Goal: Transaction & Acquisition: Purchase product/service

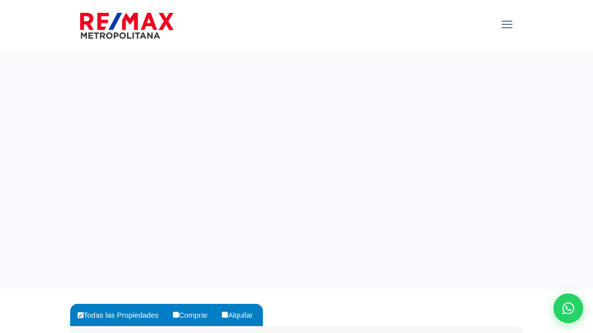
select select
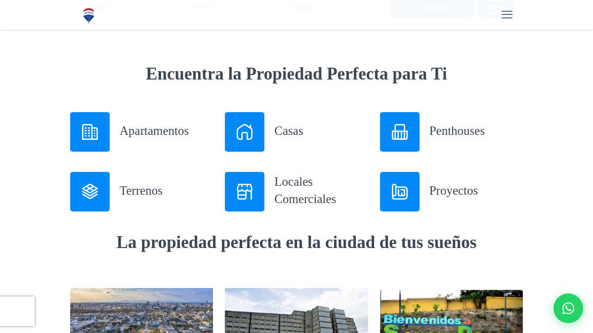
scroll to position [354, 0]
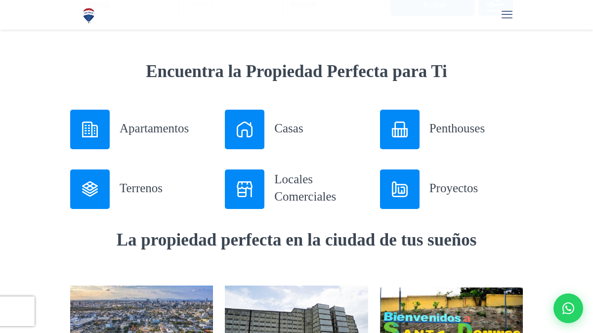
click at [175, 131] on h3 "Apartamentos" at bounding box center [166, 128] width 93 height 17
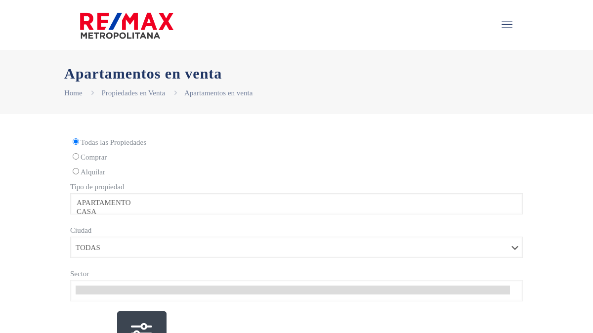
select select
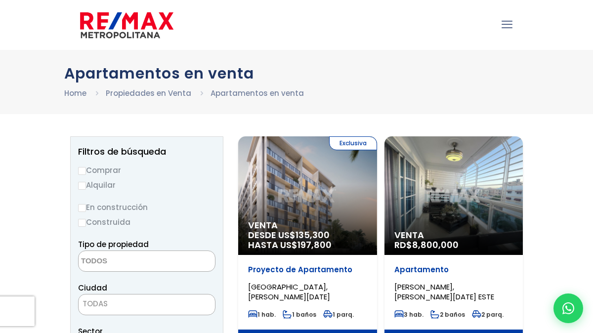
click at [113, 173] on label "Comprar" at bounding box center [146, 170] width 137 height 12
click at [86, 173] on input "Comprar" at bounding box center [82, 171] width 8 height 8
radio input "true"
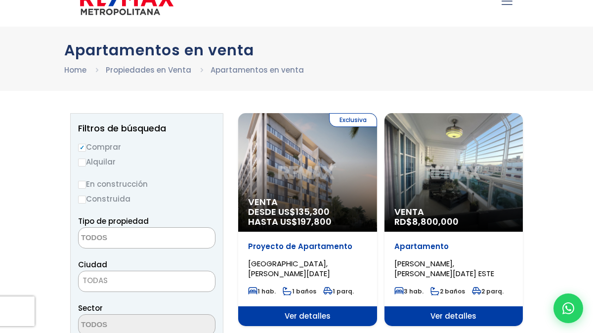
scroll to position [29, 0]
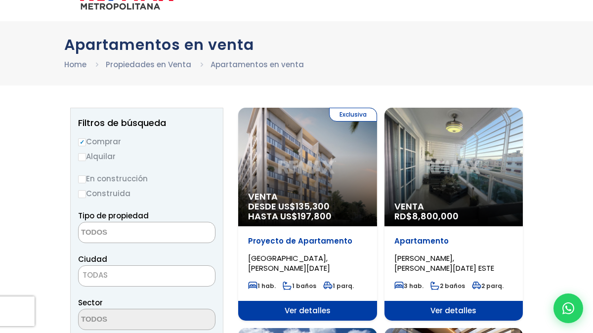
click at [80, 180] on input "En construcción" at bounding box center [82, 180] width 8 height 8
radio input "true"
click at [83, 195] on input "Construida" at bounding box center [82, 194] width 8 height 8
radio input "true"
click at [83, 183] on label "En construcción" at bounding box center [146, 179] width 137 height 12
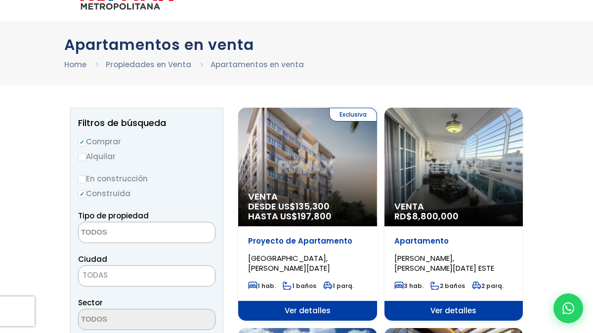
click at [0, 0] on input "En construcción" at bounding box center [0, 0] width 0 height 0
click at [83, 183] on label "En construcción" at bounding box center [146, 179] width 137 height 12
click at [0, 0] on input "En construcción" at bounding box center [0, 0] width 0 height 0
click at [82, 179] on input "En construcción" at bounding box center [82, 180] width 8 height 8
radio input "true"
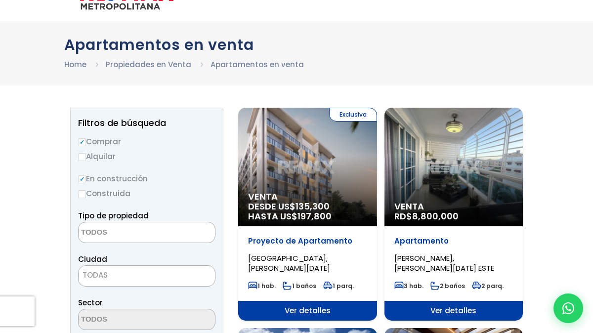
click at [434, 160] on div "Venta RD$ 8,800,000" at bounding box center [454, 167] width 139 height 119
click at [456, 312] on span "Ver detalles" at bounding box center [454, 311] width 139 height 20
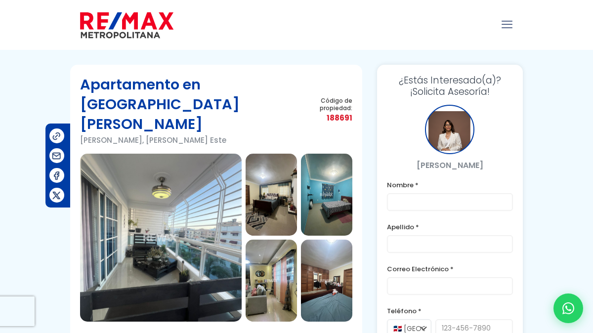
click at [146, 226] on img at bounding box center [161, 238] width 162 height 168
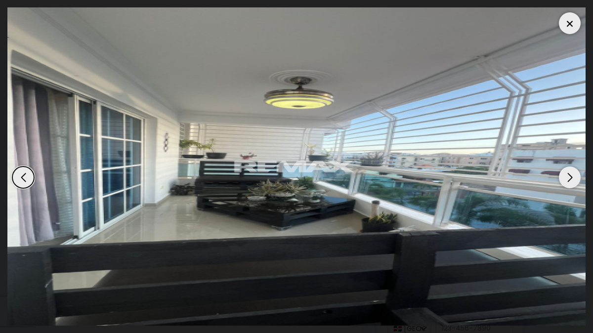
click at [574, 180] on div "Next slide" at bounding box center [570, 178] width 22 height 22
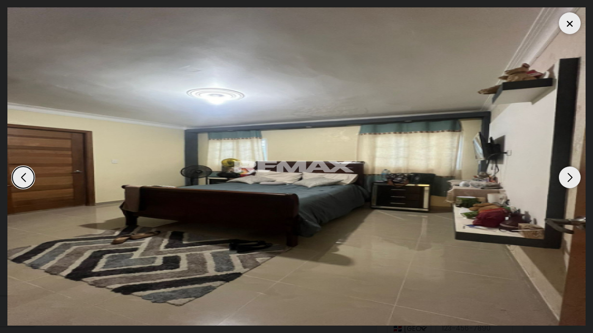
click at [574, 181] on div "Next slide" at bounding box center [570, 178] width 22 height 22
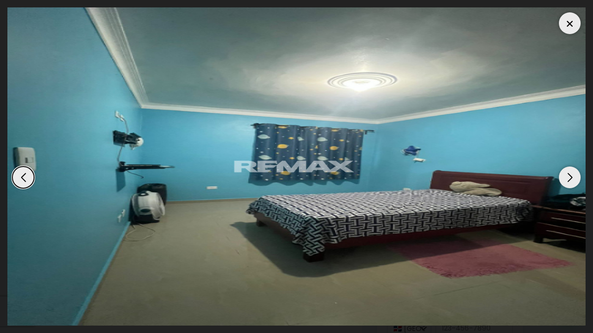
click at [575, 181] on div "Next slide" at bounding box center [570, 178] width 22 height 22
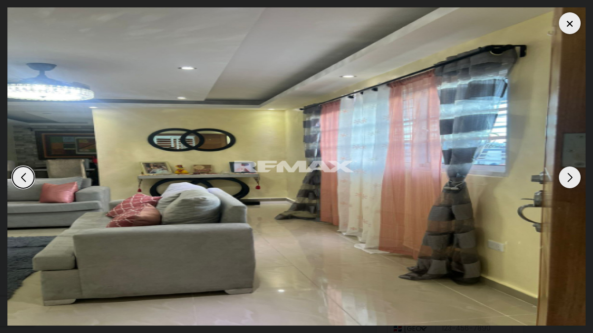
click at [575, 181] on div "Next slide" at bounding box center [570, 178] width 22 height 22
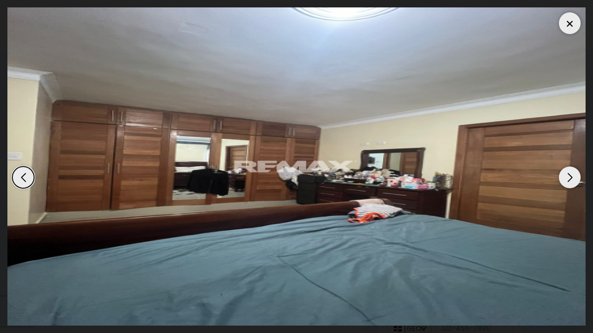
click at [575, 181] on div "Next slide" at bounding box center [570, 178] width 22 height 22
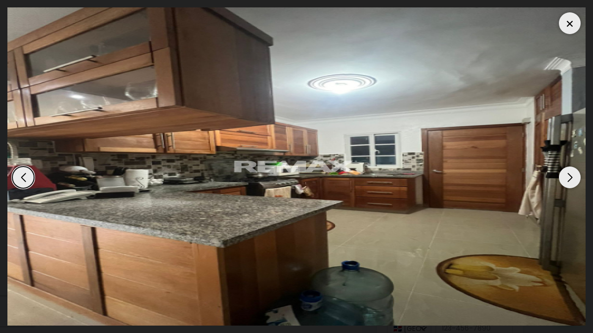
click at [576, 181] on div "Next slide" at bounding box center [570, 178] width 22 height 22
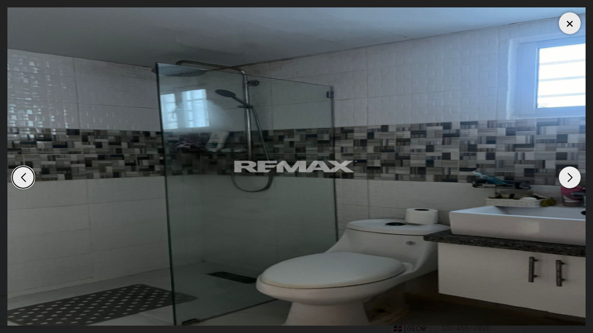
click at [577, 181] on div "Next slide" at bounding box center [570, 178] width 22 height 22
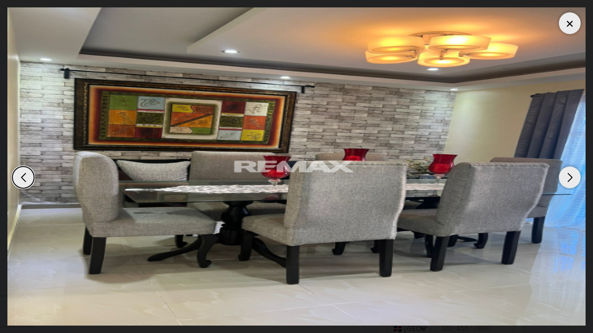
click at [577, 181] on div "Next slide" at bounding box center [570, 178] width 22 height 22
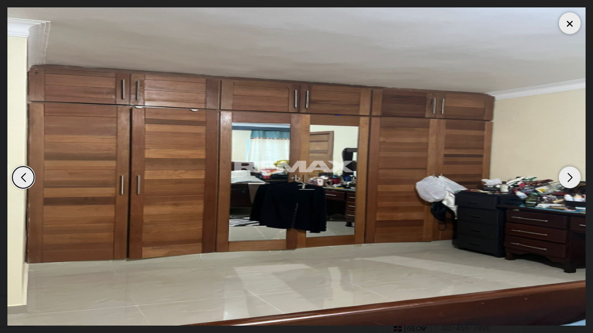
click at [577, 181] on div "Next slide" at bounding box center [570, 178] width 22 height 22
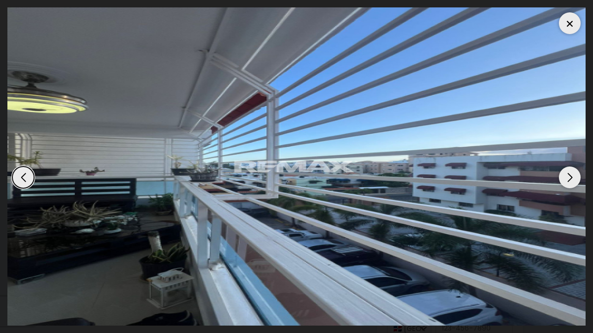
click at [577, 181] on div "Next slide" at bounding box center [570, 178] width 22 height 22
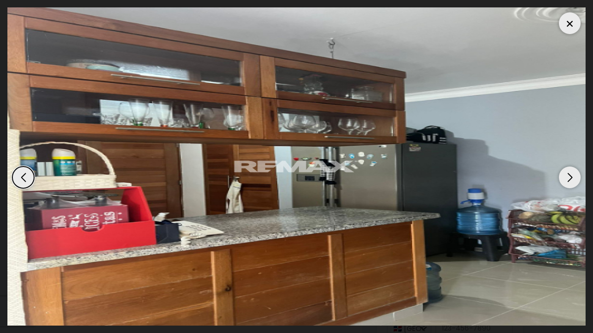
click at [578, 182] on div "Next slide" at bounding box center [570, 178] width 22 height 22
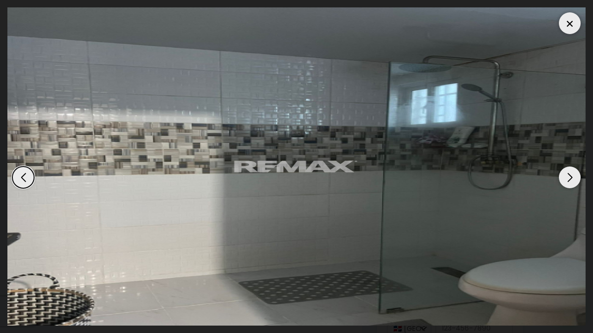
click at [578, 182] on div "Next slide" at bounding box center [570, 178] width 22 height 22
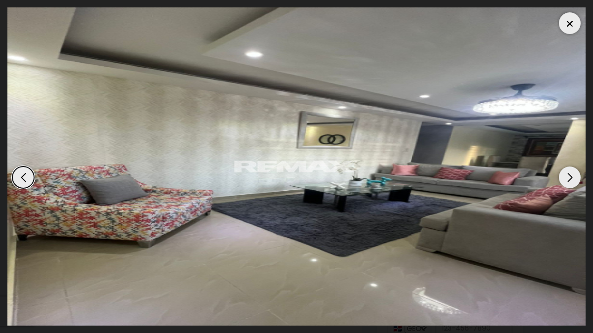
click at [579, 183] on div "Next slide" at bounding box center [570, 178] width 22 height 22
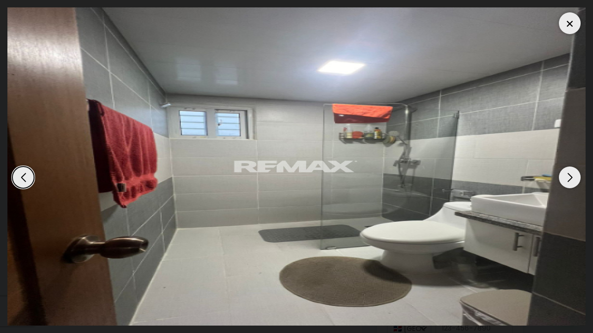
click at [579, 183] on div "Next slide" at bounding box center [570, 178] width 22 height 22
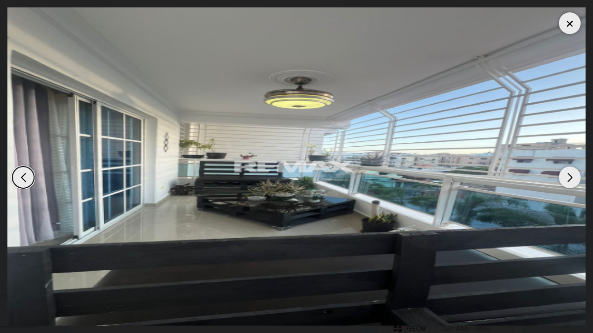
click at [579, 183] on div "Next slide" at bounding box center [570, 178] width 22 height 22
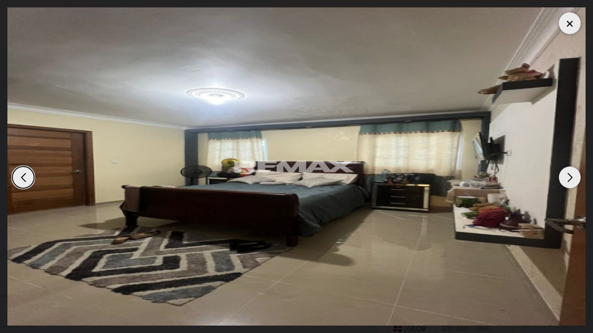
click at [578, 181] on div "Next slide" at bounding box center [570, 178] width 22 height 22
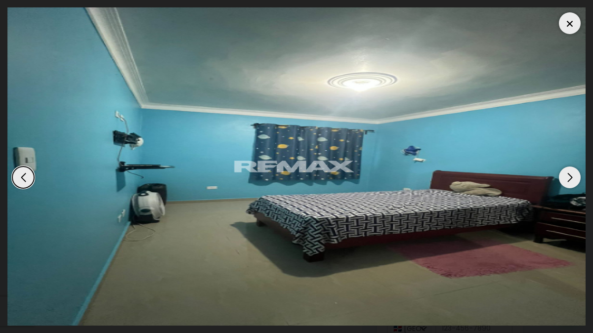
click at [580, 183] on img "3 / 14" at bounding box center [296, 166] width 579 height 318
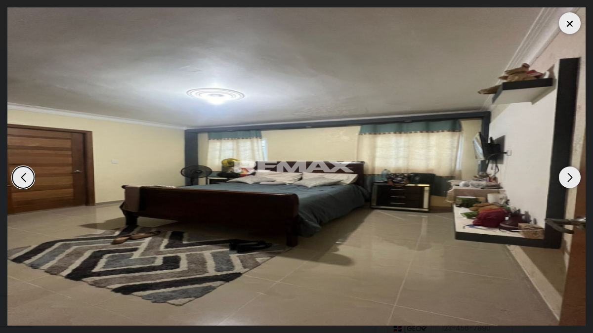
click at [565, 30] on div at bounding box center [570, 23] width 22 height 22
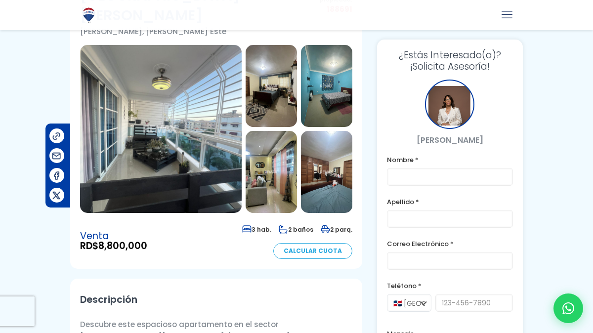
scroll to position [111, 0]
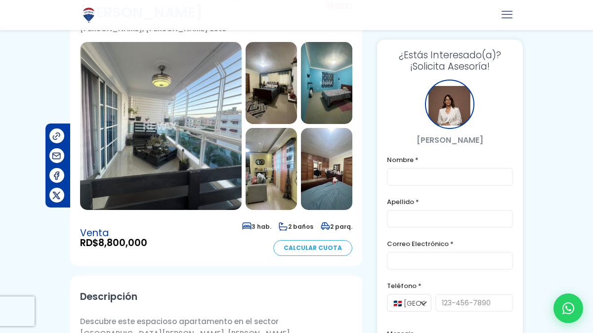
click at [320, 240] on link "Calcular Cuota" at bounding box center [312, 248] width 79 height 16
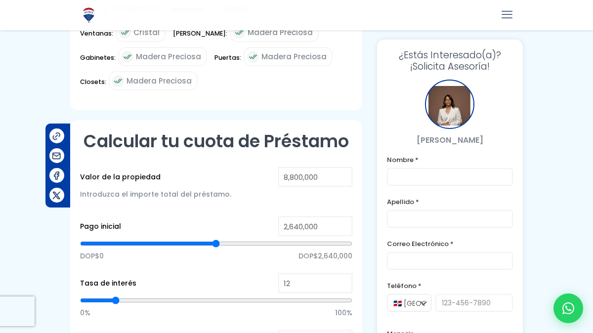
scroll to position [721, 0]
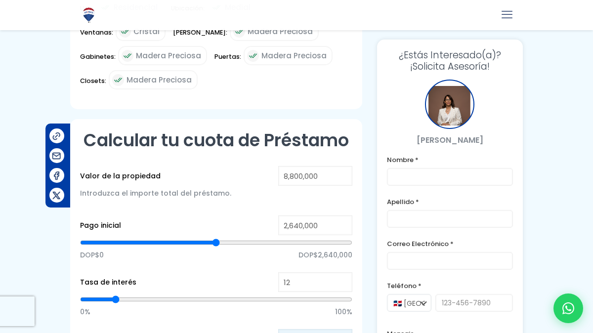
click at [295, 329] on input "20" at bounding box center [315, 339] width 74 height 20
type input "19"
click at [346, 329] on input "19" at bounding box center [315, 339] width 74 height 20
type input "18"
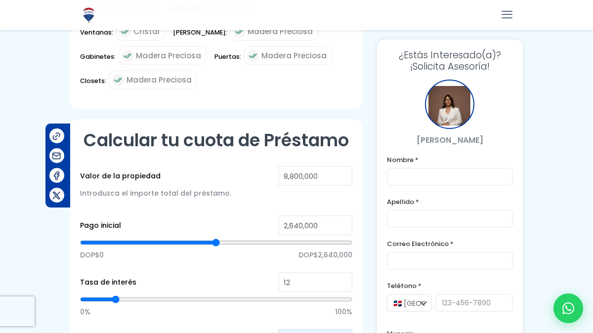
type input "18"
click at [346, 329] on input "18" at bounding box center [315, 339] width 74 height 20
type input "17"
click at [346, 329] on input "17" at bounding box center [315, 339] width 74 height 20
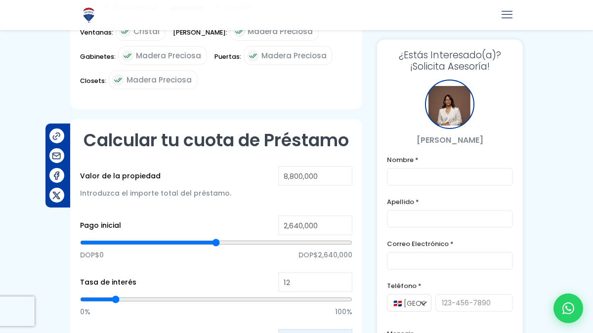
type input "16"
click at [346, 329] on input "16" at bounding box center [315, 339] width 74 height 20
type input "15"
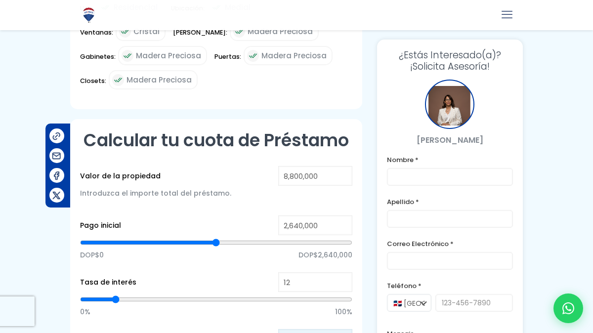
click at [346, 329] on input "15" at bounding box center [315, 339] width 74 height 20
type input "14"
click at [346, 329] on input "14" at bounding box center [315, 339] width 74 height 20
type input "13"
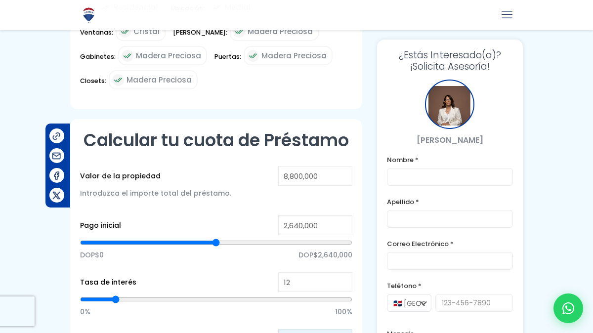
type input "13"
click at [346, 329] on input "13" at bounding box center [315, 339] width 74 height 20
type input "12"
click at [346, 329] on input "12" at bounding box center [315, 339] width 74 height 20
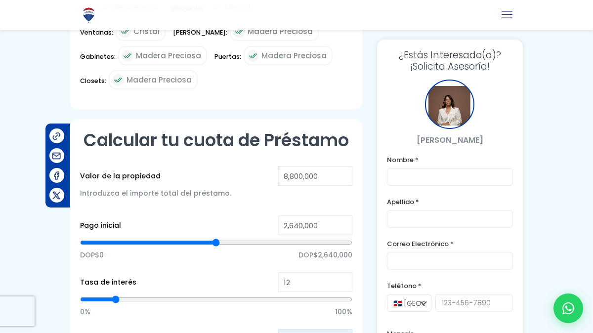
type input "11"
click at [346, 329] on input "11" at bounding box center [315, 339] width 74 height 20
type input "10"
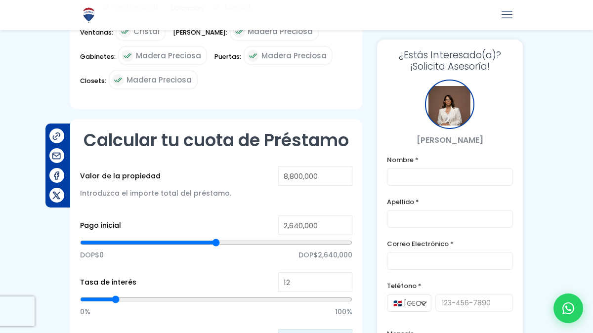
click at [346, 329] on input "10" at bounding box center [315, 339] width 74 height 20
type input "9"
click at [346, 329] on input "9" at bounding box center [315, 339] width 74 height 20
type input "8"
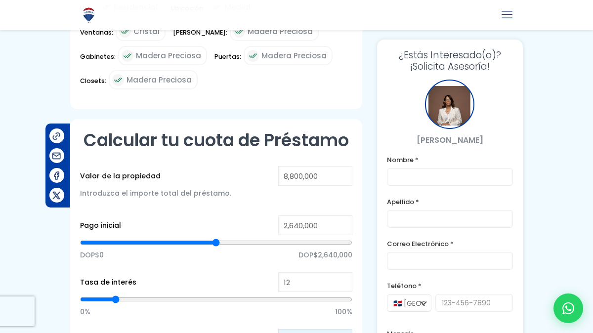
type input "8"
click at [346, 329] on input "8" at bounding box center [315, 339] width 74 height 20
type input "7"
click at [346, 329] on input "7" at bounding box center [315, 339] width 74 height 20
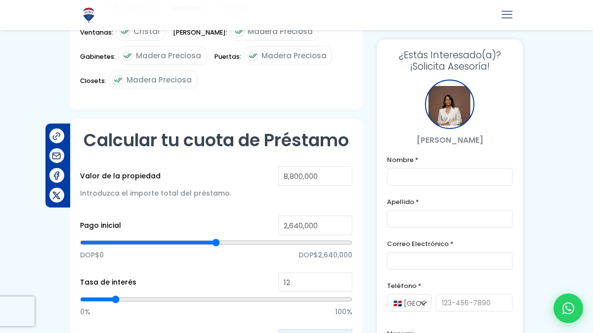
type input "6"
click at [346, 329] on input "6" at bounding box center [315, 339] width 74 height 20
type input "5"
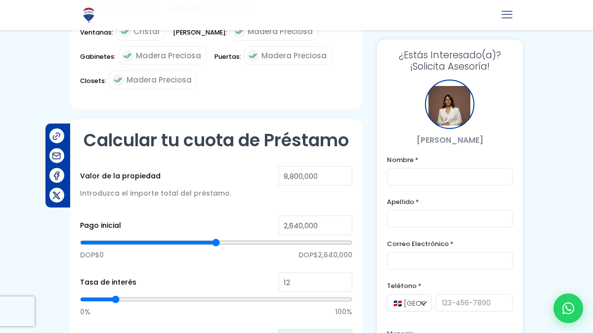
type input "5"
click at [346, 329] on input "5" at bounding box center [315, 339] width 74 height 20
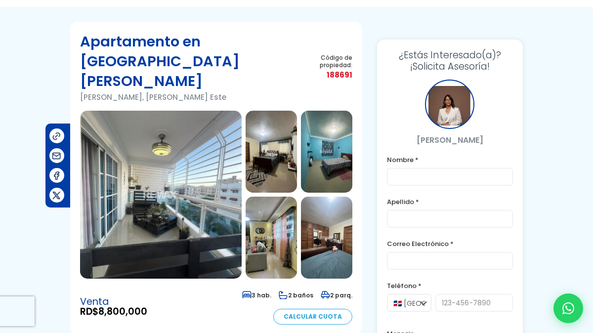
scroll to position [0, 0]
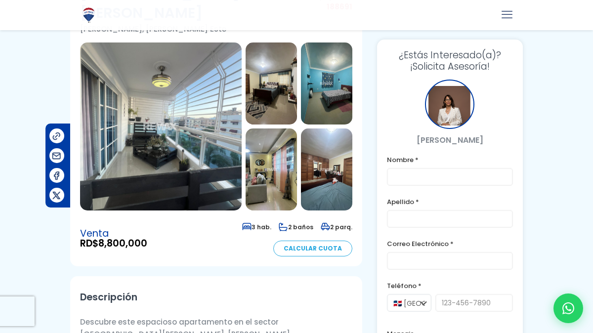
scroll to position [111, 0]
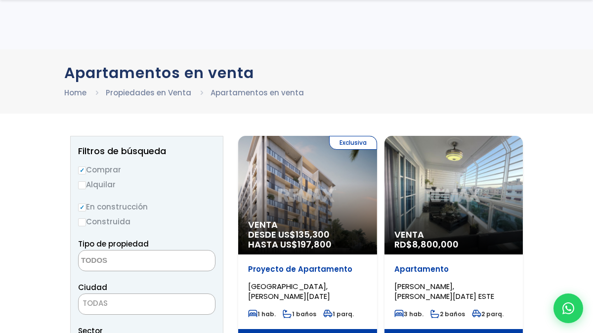
select select
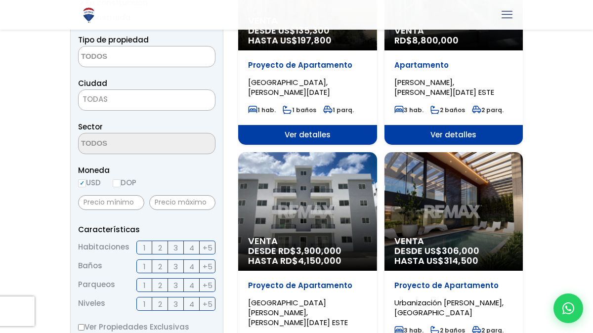
scroll to position [206, 0]
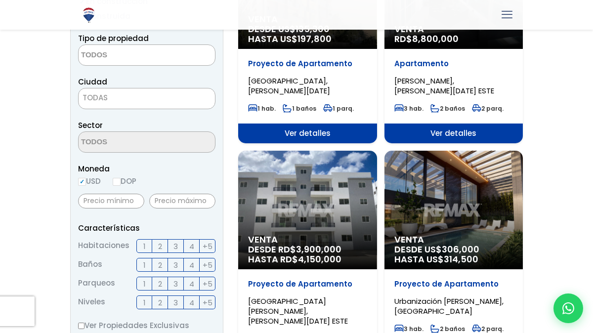
click at [330, 184] on div "Venta DESDE RD$ 3,900,000 HASTA RD$ 4,150,000" at bounding box center [307, 210] width 139 height 119
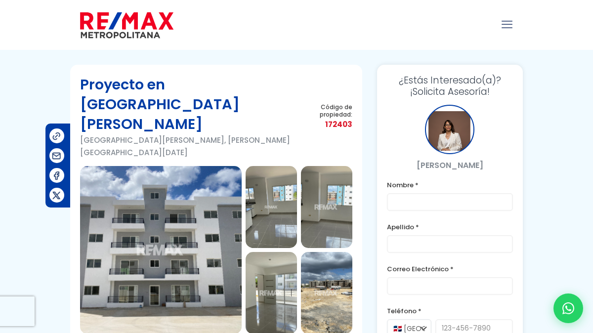
click at [189, 214] on img at bounding box center [161, 250] width 162 height 168
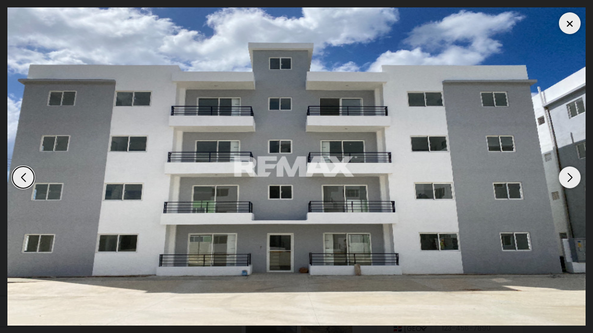
click at [567, 179] on div "Next slide" at bounding box center [570, 178] width 22 height 22
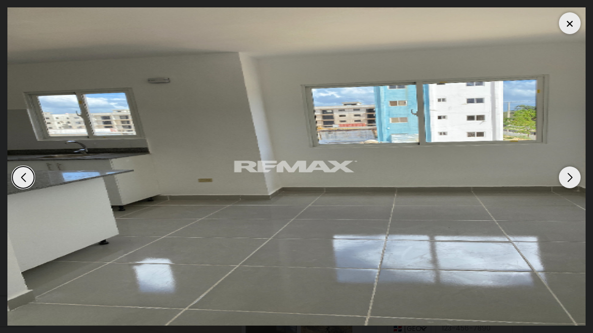
click at [567, 181] on div "Next slide" at bounding box center [570, 178] width 22 height 22
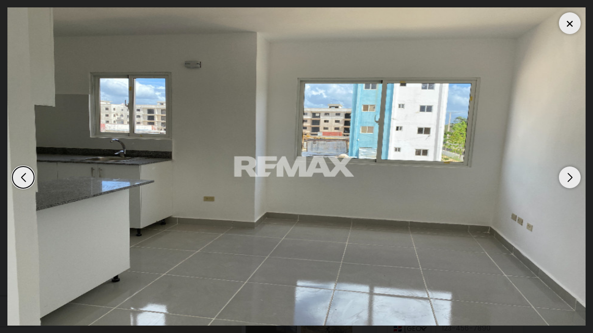
click at [568, 182] on div "Next slide" at bounding box center [570, 178] width 22 height 22
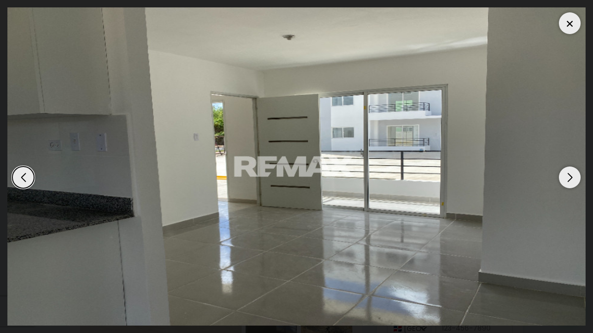
click at [568, 183] on div "Next slide" at bounding box center [570, 178] width 22 height 22
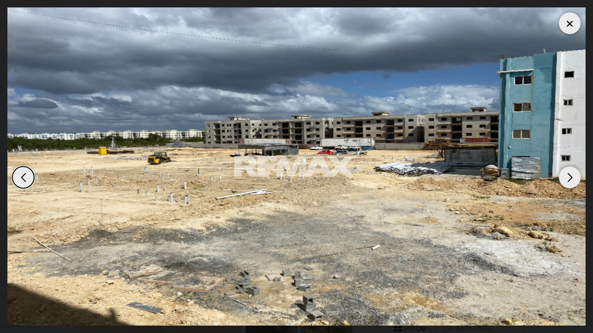
click at [567, 183] on div "Next slide" at bounding box center [570, 178] width 22 height 22
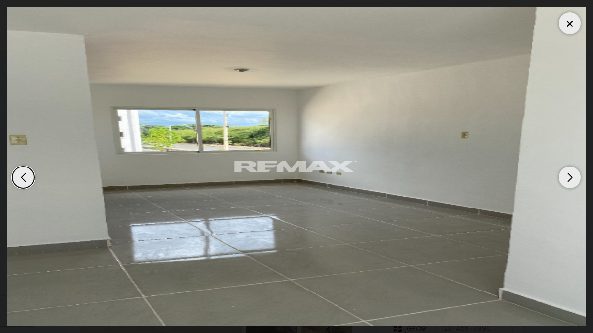
click at [568, 184] on div "Next slide" at bounding box center [570, 178] width 22 height 22
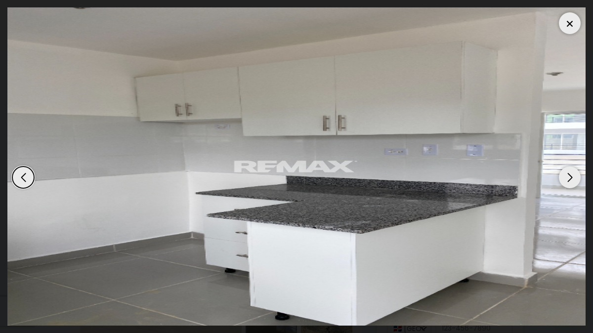
click at [569, 185] on div "Next slide" at bounding box center [570, 178] width 22 height 22
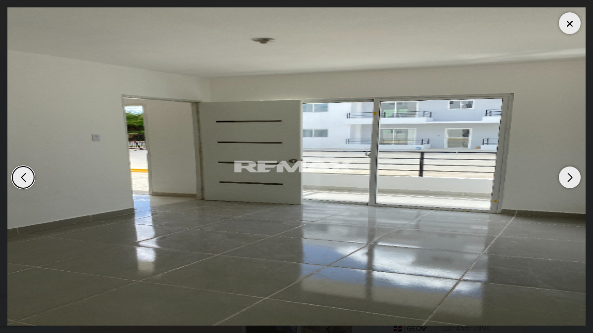
click at [569, 185] on div "Next slide" at bounding box center [570, 178] width 22 height 22
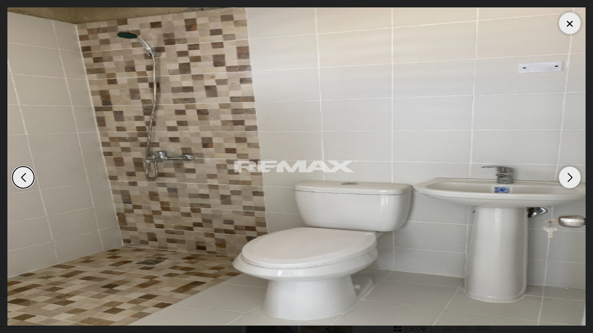
click at [571, 184] on div "Next slide" at bounding box center [570, 178] width 22 height 22
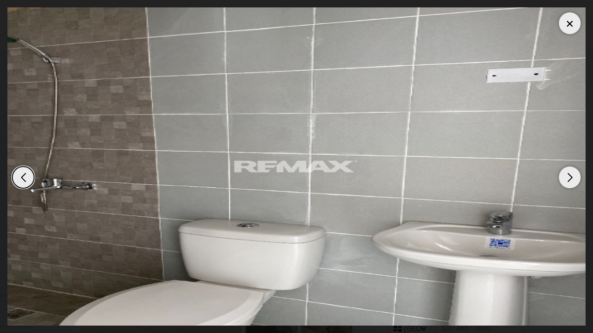
click at [571, 184] on div "Next slide" at bounding box center [570, 178] width 22 height 22
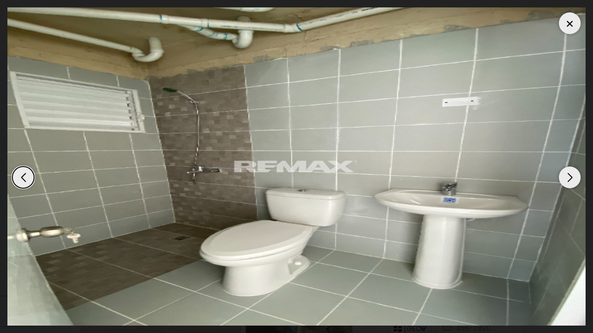
click at [573, 184] on div "Next slide" at bounding box center [570, 178] width 22 height 22
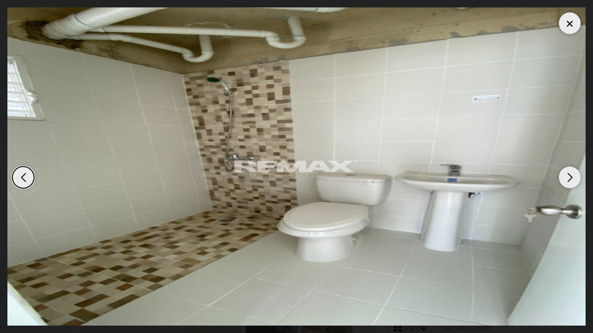
click at [574, 185] on div "Next slide" at bounding box center [570, 178] width 22 height 22
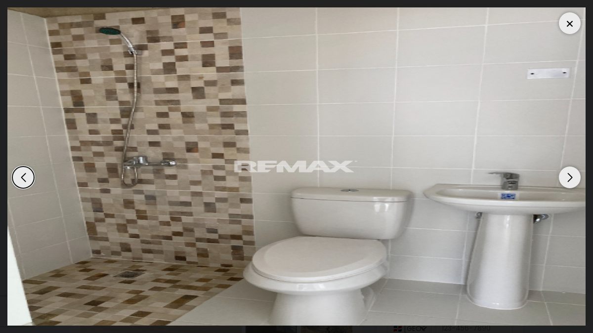
click at [574, 185] on div "Next slide" at bounding box center [570, 178] width 22 height 22
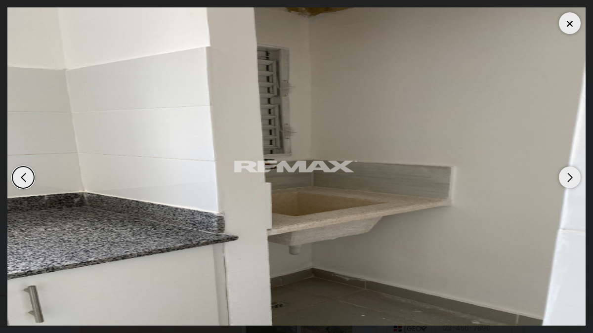
click at [574, 185] on div "Next slide" at bounding box center [570, 178] width 22 height 22
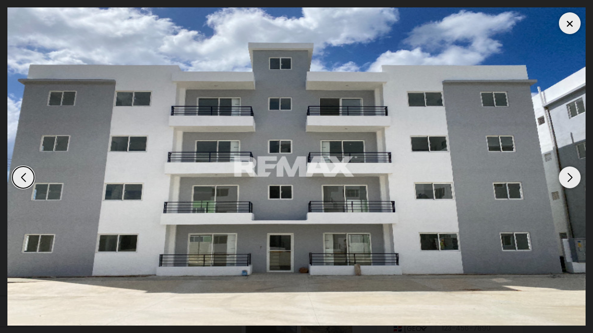
click at [575, 185] on div "Next slide" at bounding box center [570, 178] width 22 height 22
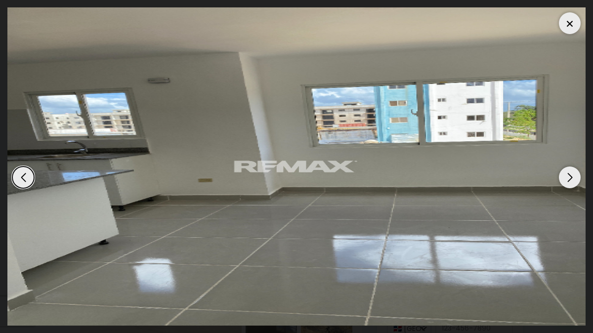
click at [575, 185] on div "Next slide" at bounding box center [570, 178] width 22 height 22
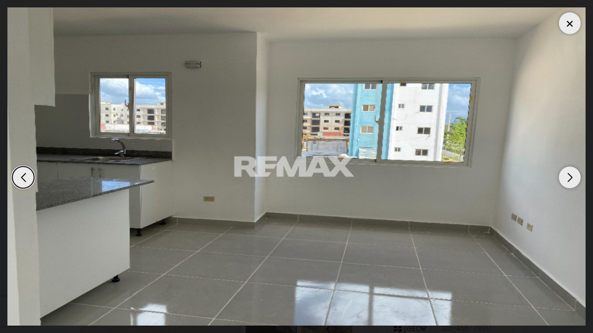
click at [575, 185] on div "Next slide" at bounding box center [570, 178] width 22 height 22
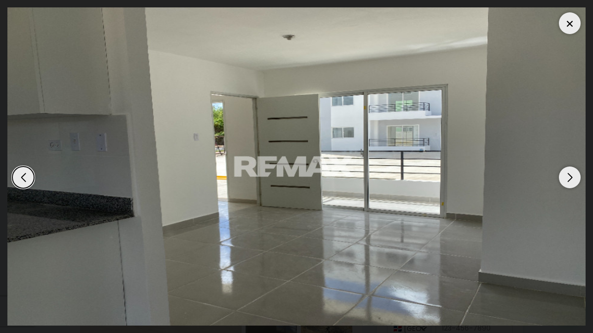
click at [575, 26] on div at bounding box center [570, 23] width 22 height 22
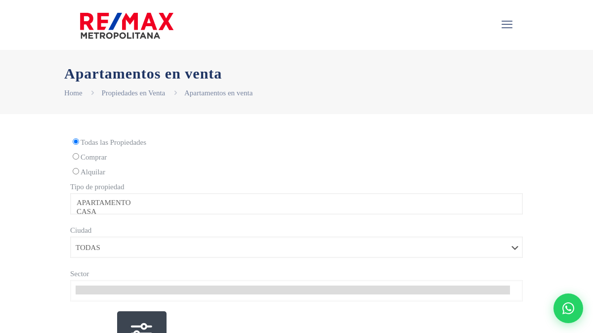
select select
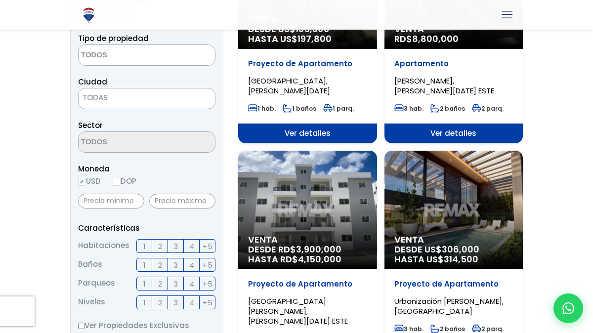
click at [119, 181] on input "DOP" at bounding box center [117, 182] width 8 height 8
radio input "true"
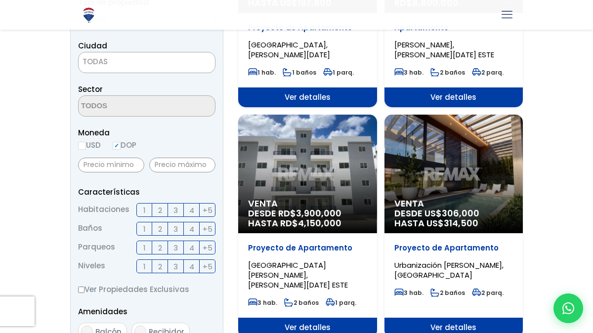
scroll to position [248, 0]
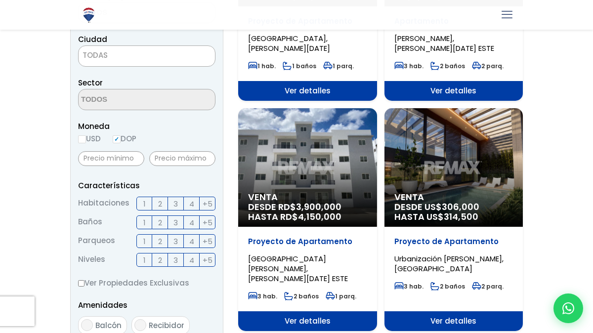
click at [176, 205] on span "3" at bounding box center [176, 204] width 4 height 12
click at [0, 0] on input "3" at bounding box center [0, 0] width 0 height 0
click at [161, 224] on span "2" at bounding box center [160, 223] width 4 height 12
click at [0, 0] on input "2" at bounding box center [0, 0] width 0 height 0
click at [160, 243] on span "2" at bounding box center [160, 241] width 4 height 12
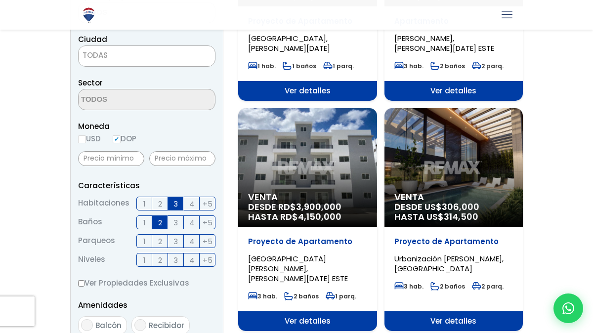
click at [0, 0] on input "2" at bounding box center [0, 0] width 0 height 0
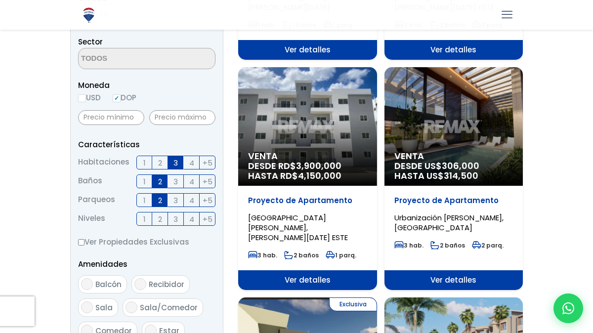
scroll to position [295, 0]
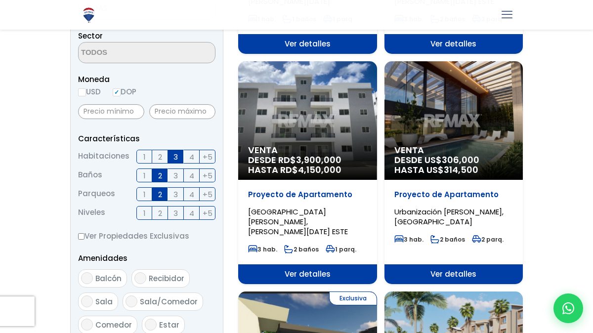
click at [80, 236] on input "Ver Propiedades Exclusivas" at bounding box center [81, 236] width 6 height 6
checkbox input "true"
click at [126, 279] on label "Balcón" at bounding box center [102, 279] width 49 height 18
click at [93, 279] on input "Balcón" at bounding box center [87, 278] width 12 height 12
checkbox input "true"
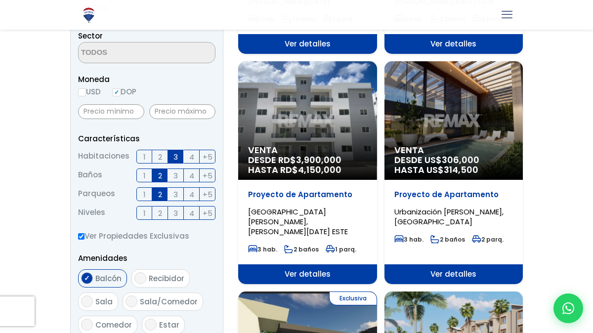
click at [156, 277] on span "Recibidor" at bounding box center [167, 278] width 36 height 10
click at [146, 277] on input "Recibidor" at bounding box center [141, 278] width 12 height 12
checkbox input "true"
click at [133, 301] on input "Sala/Comedor" at bounding box center [132, 302] width 12 height 12
checkbox input "true"
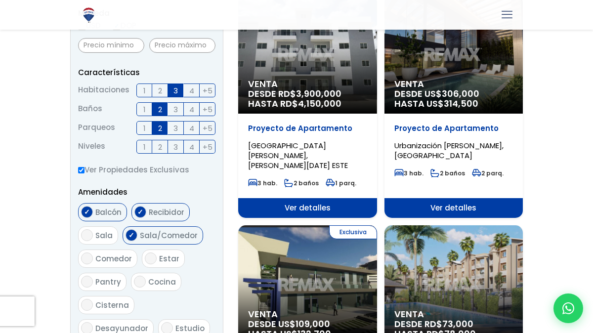
scroll to position [364, 0]
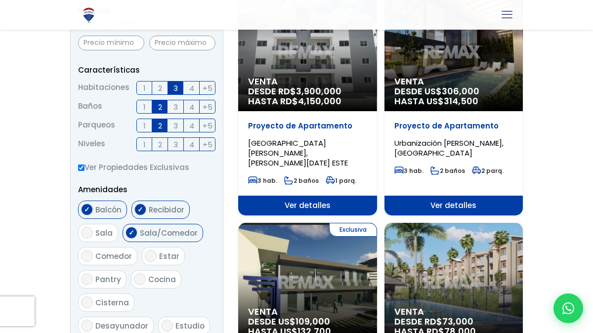
click at [110, 280] on span "Pantry" at bounding box center [108, 279] width 26 height 10
click at [93, 280] on input "Pantry" at bounding box center [87, 279] width 12 height 12
checkbox input "true"
click at [145, 279] on label "Cocina" at bounding box center [156, 280] width 50 height 18
click at [145, 279] on input "Cocina" at bounding box center [140, 279] width 12 height 12
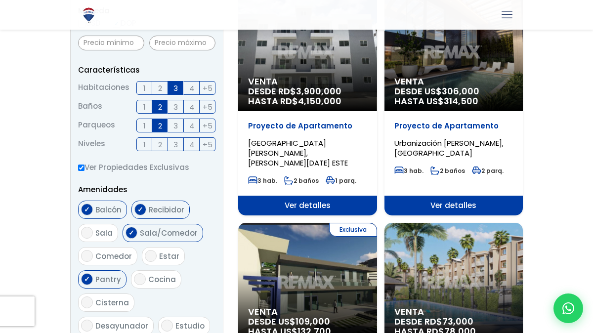
checkbox input "true"
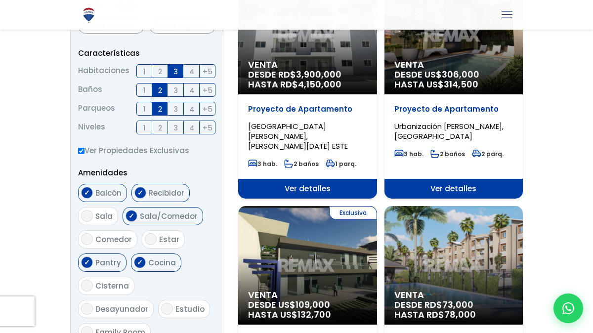
scroll to position [387, 0]
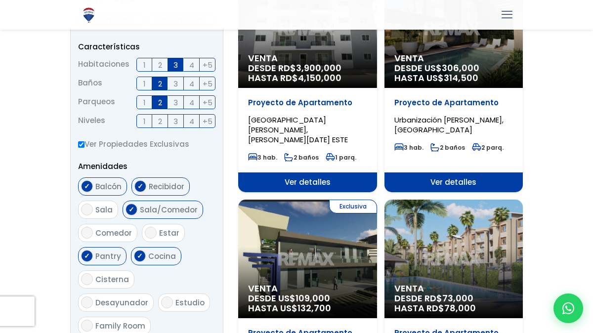
click at [153, 294] on label "Desayunador" at bounding box center [116, 303] width 76 height 18
click at [93, 297] on input "Desayunador" at bounding box center [87, 303] width 12 height 12
checkbox input "true"
click at [108, 281] on span "Cisterna" at bounding box center [112, 279] width 34 height 10
click at [93, 281] on input "Cisterna" at bounding box center [87, 279] width 12 height 12
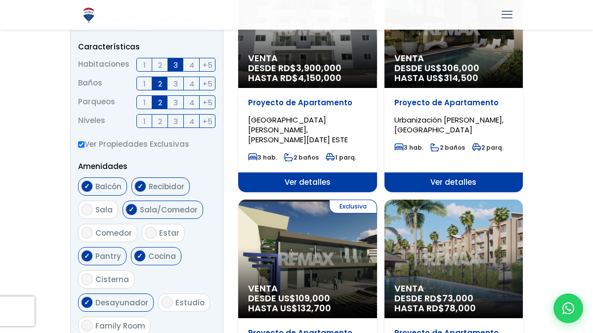
checkbox input "true"
click at [176, 306] on span "Estudio" at bounding box center [190, 303] width 29 height 10
click at [161, 306] on input "Estudio" at bounding box center [167, 303] width 12 height 12
checkbox input "true"
click at [93, 320] on input "Family Room" at bounding box center [87, 326] width 12 height 12
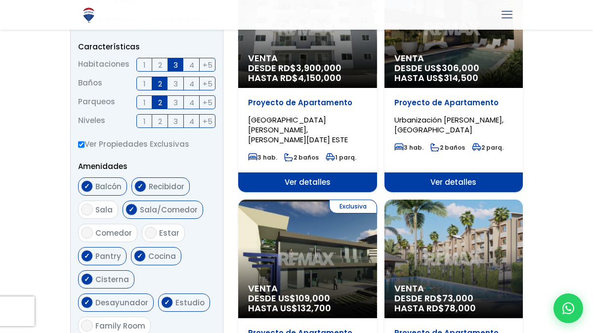
checkbox input "true"
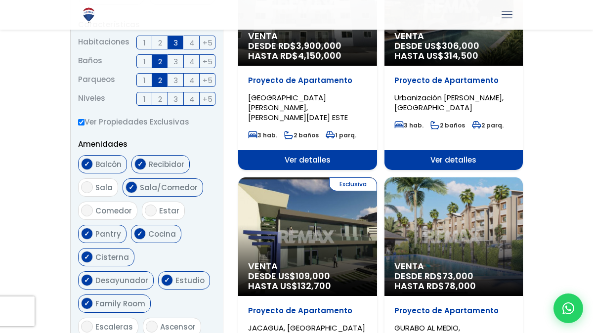
click at [151, 321] on input "Ascensor" at bounding box center [152, 327] width 12 height 12
checkbox input "true"
click at [111, 322] on span "Escaleras" at bounding box center [114, 327] width 38 height 10
click at [93, 321] on input "Escaleras" at bounding box center [87, 327] width 12 height 12
checkbox input "true"
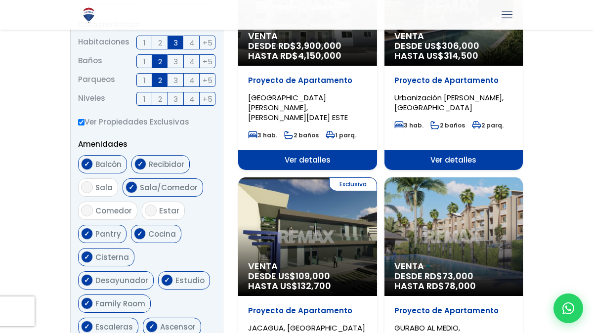
scroll to position [428, 0]
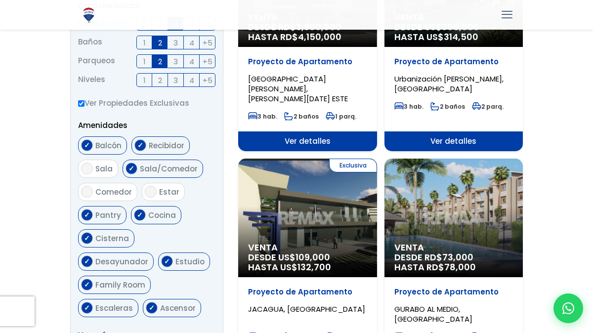
click at [115, 326] on span "Terraza techada" at bounding box center [127, 331] width 65 height 10
click at [93, 325] on input "Terraza techada" at bounding box center [87, 331] width 12 height 12
checkbox input "true"
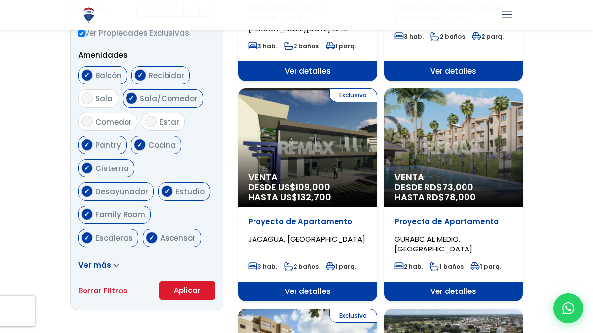
scroll to position [506, 0]
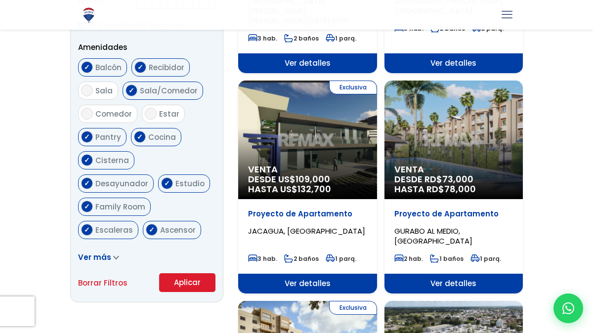
click at [174, 280] on button "Aplicar" at bounding box center [187, 282] width 56 height 19
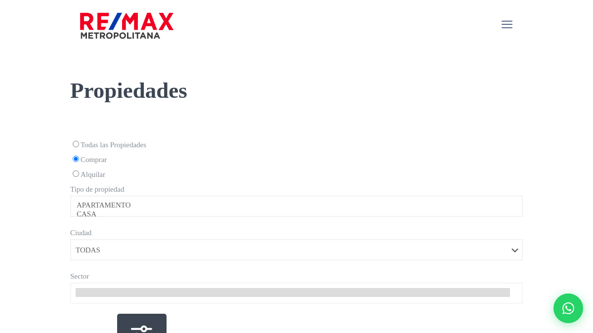
select select
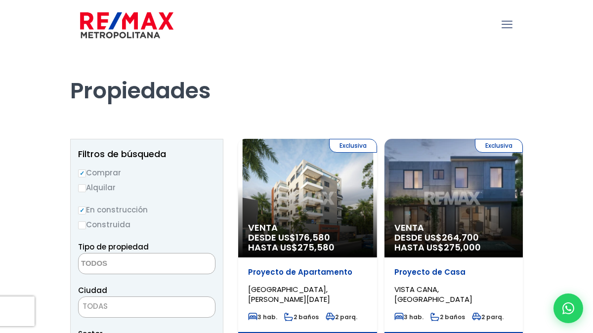
click at [337, 200] on div "Exclusiva Venta DESDE US$ 176,580 HASTA US$ 275,580" at bounding box center [307, 198] width 139 height 119
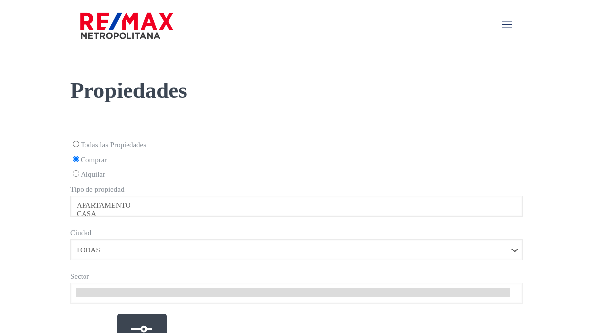
select select
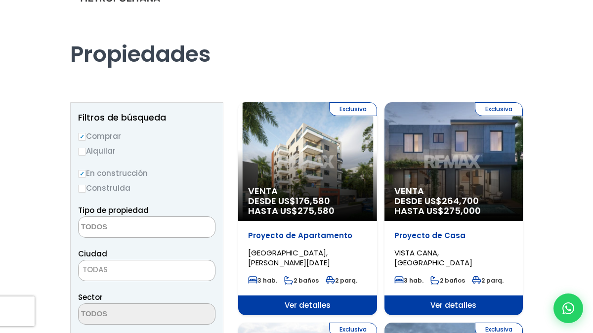
scroll to position [42, 0]
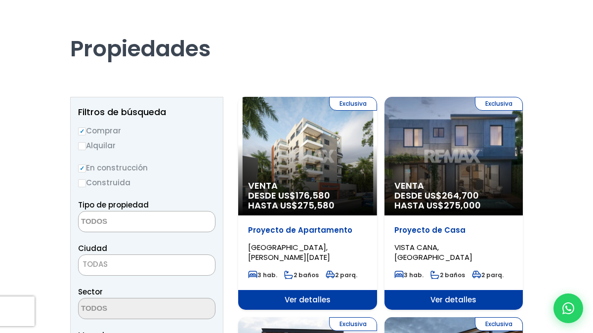
click at [446, 139] on div "Exclusiva Venta DESDE US$ 264,700 HASTA US$ 275,000" at bounding box center [454, 156] width 139 height 119
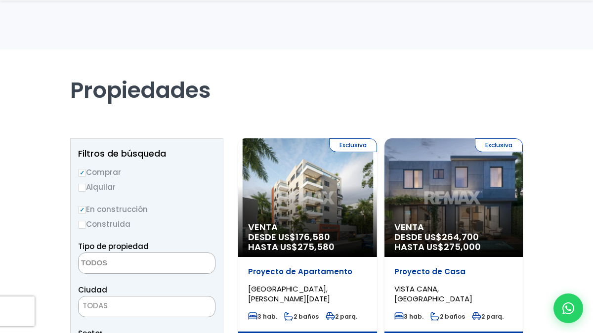
select select
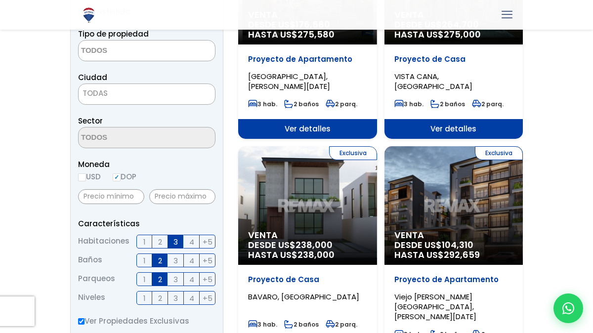
scroll to position [221, 0]
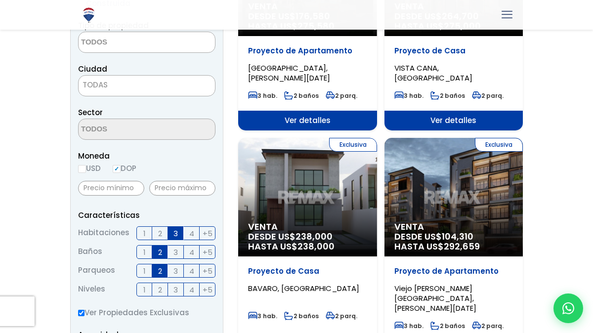
click at [436, 186] on div "Exclusiva Venta DESDE US$ 104,310 HASTA US$ 292,659" at bounding box center [454, 197] width 139 height 119
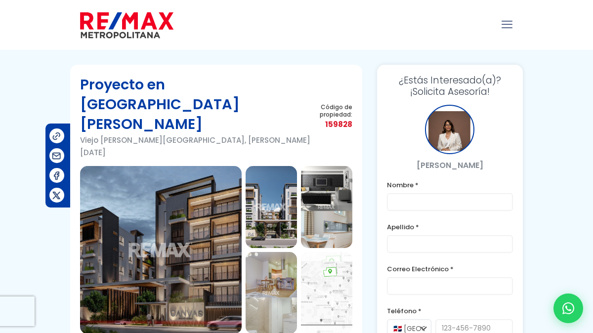
click at [219, 240] on img at bounding box center [161, 250] width 162 height 168
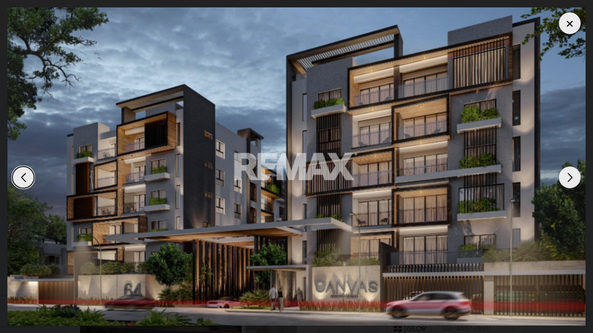
click at [573, 177] on div "Next slide" at bounding box center [570, 178] width 22 height 22
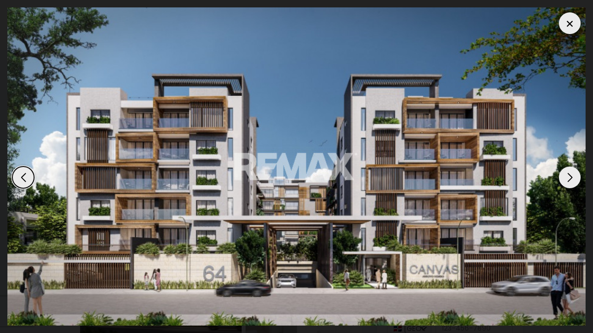
click at [572, 180] on div "Next slide" at bounding box center [570, 178] width 22 height 22
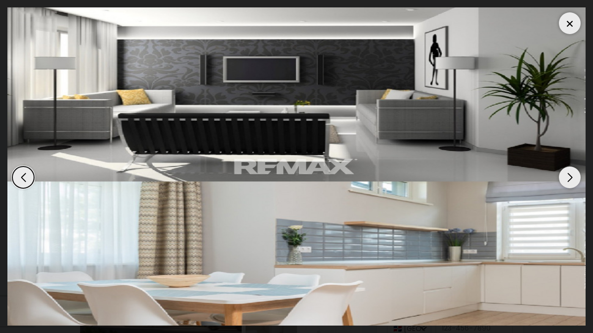
click at [573, 180] on div "Next slide" at bounding box center [570, 178] width 22 height 22
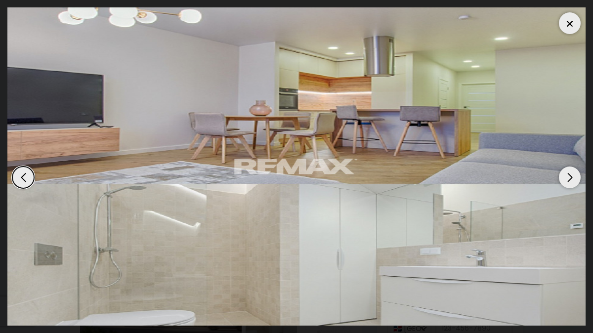
click at [573, 181] on div "Next slide" at bounding box center [570, 178] width 22 height 22
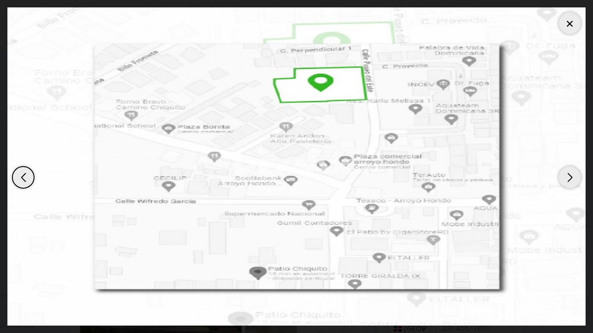
click at [573, 181] on div "Next slide" at bounding box center [570, 178] width 22 height 22
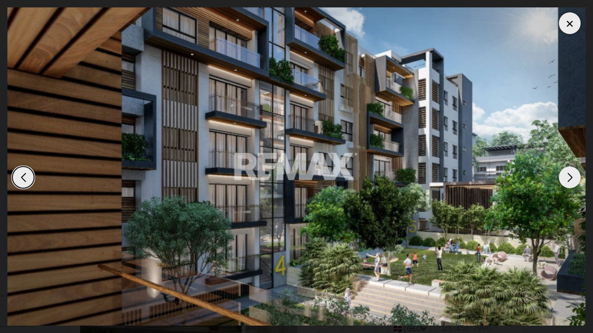
click at [573, 181] on div "Next slide" at bounding box center [570, 178] width 22 height 22
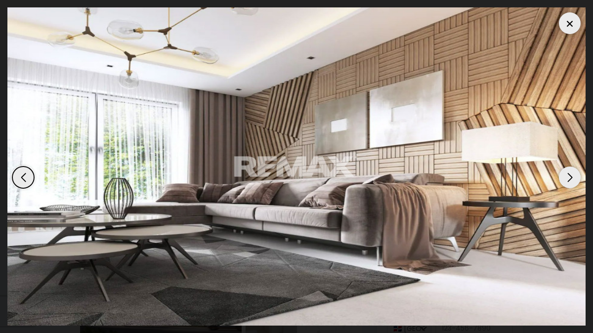
click at [574, 181] on div "Next slide" at bounding box center [570, 178] width 22 height 22
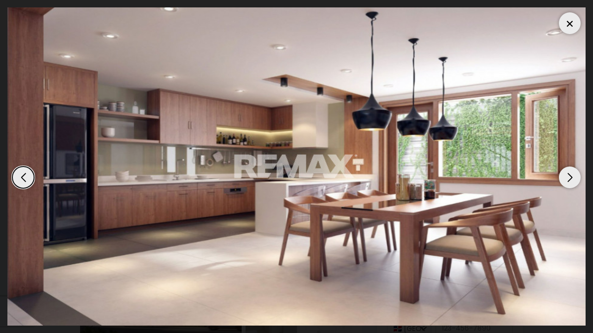
click at [574, 181] on div "Next slide" at bounding box center [570, 178] width 22 height 22
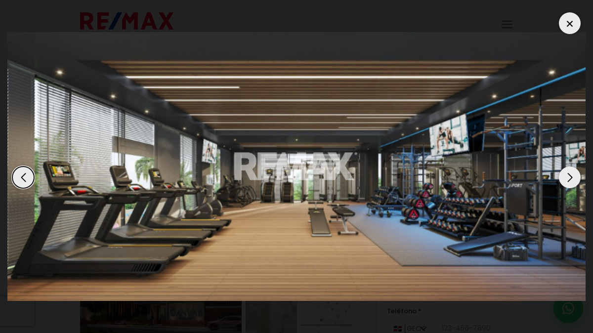
click at [574, 181] on div "Next slide" at bounding box center [570, 178] width 22 height 22
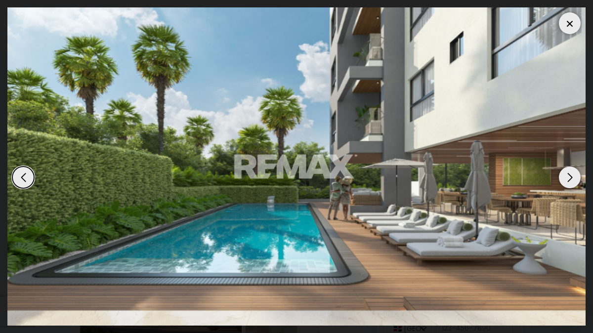
click at [574, 181] on div "Next slide" at bounding box center [570, 178] width 22 height 22
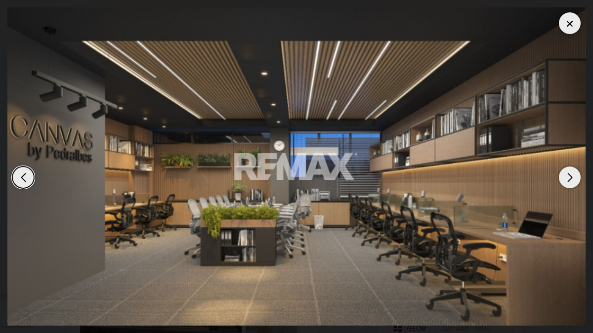
click at [574, 182] on div "Next slide" at bounding box center [570, 178] width 22 height 22
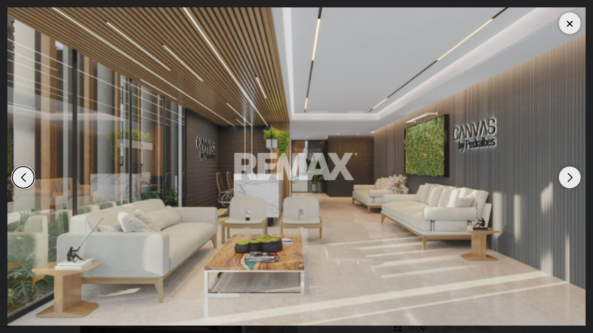
click at [574, 182] on div "Next slide" at bounding box center [570, 178] width 22 height 22
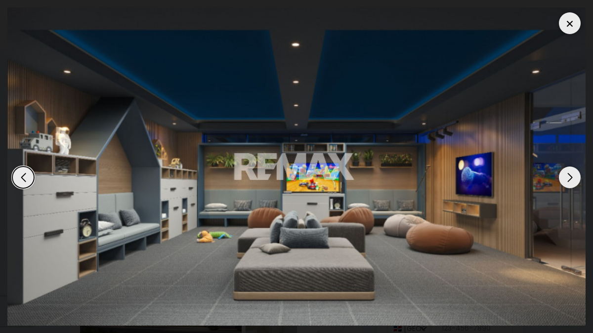
click at [575, 182] on div "Next slide" at bounding box center [570, 178] width 22 height 22
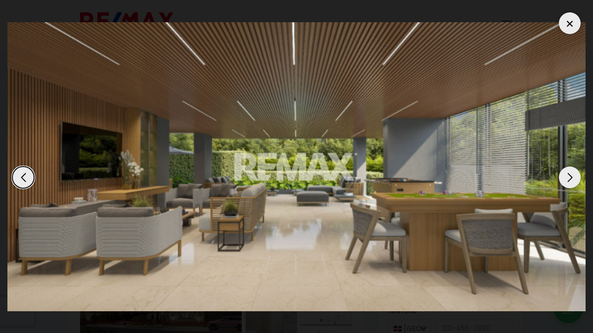
click at [575, 183] on div "Next slide" at bounding box center [570, 178] width 22 height 22
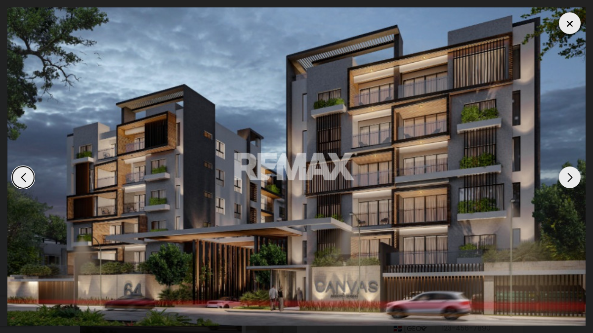
click at [576, 183] on div "Next slide" at bounding box center [570, 178] width 22 height 22
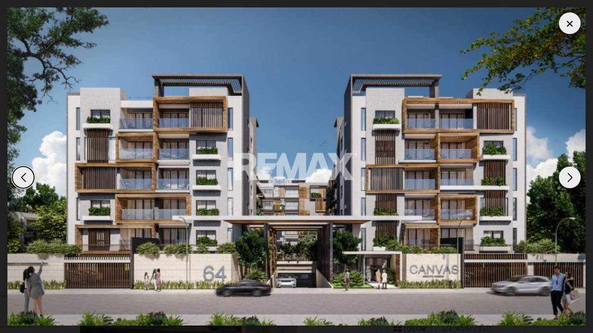
click at [20, 181] on div "Previous slide" at bounding box center [23, 178] width 22 height 22
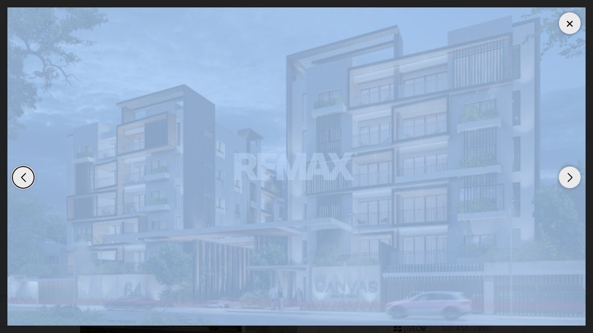
click at [20, 181] on div "Previous slide" at bounding box center [23, 178] width 22 height 22
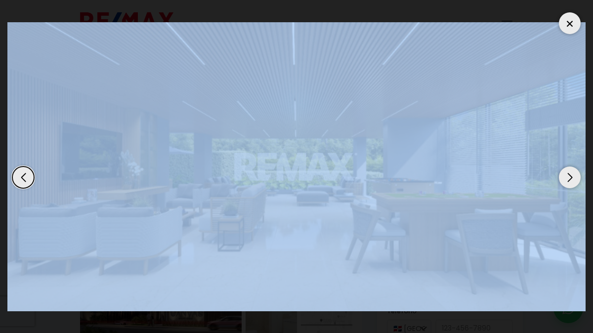
click at [38, 167] on img "14 / 14" at bounding box center [296, 166] width 579 height 289
click at [563, 25] on div at bounding box center [570, 23] width 22 height 22
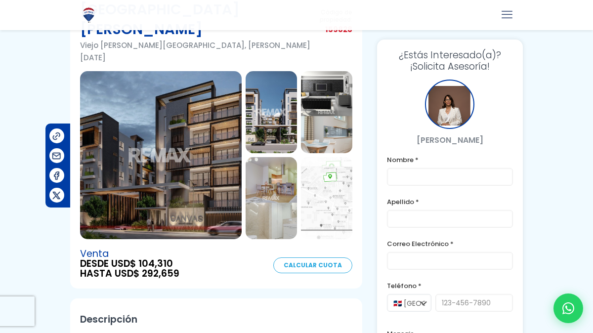
scroll to position [97, 0]
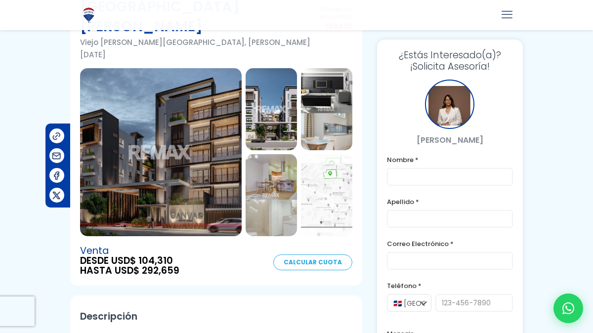
click at [305, 255] on link "Calcular Cuota" at bounding box center [312, 263] width 79 height 16
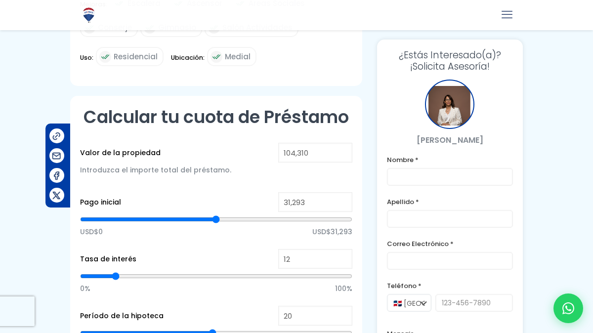
scroll to position [618, 0]
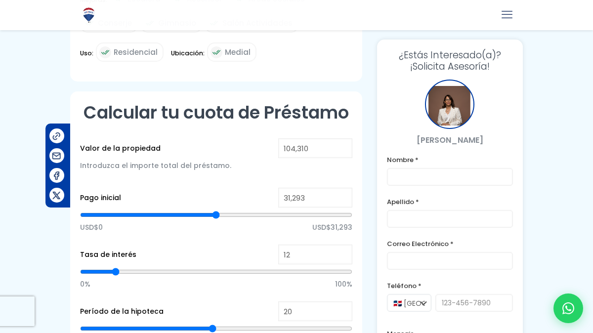
type input "11"
type input "10"
type input "9"
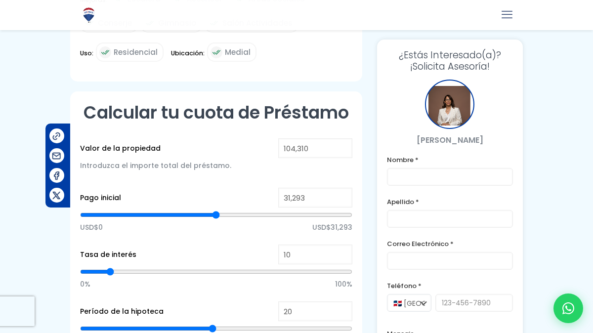
type input "9"
type input "8"
type input "7"
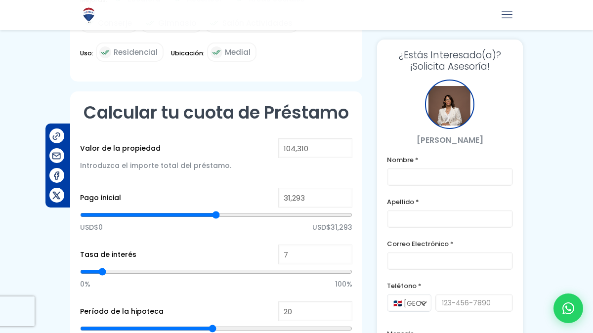
type input "6"
type input "5"
type input "6"
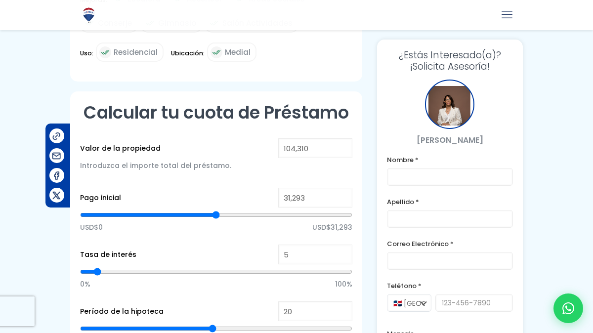
type input "6"
type input "7"
type input "8"
drag, startPoint x: 115, startPoint y: 240, endPoint x: 105, endPoint y: 241, distance: 10.4
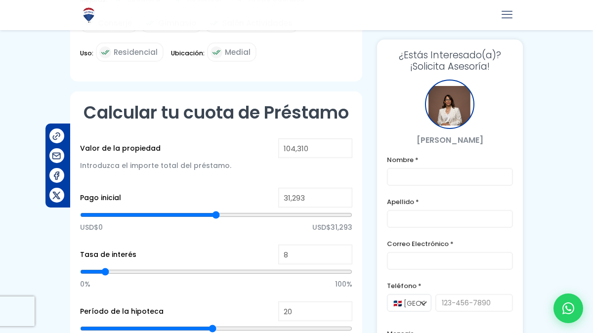
type input "8"
click at [105, 267] on input "range" at bounding box center [216, 272] width 272 height 10
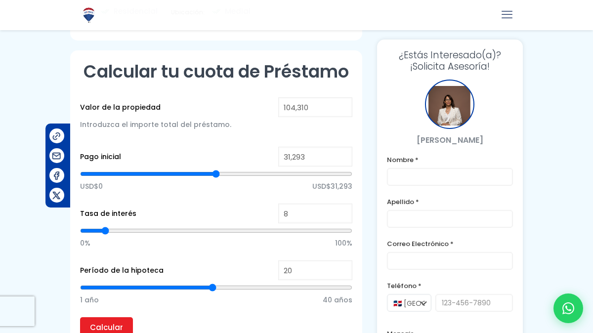
scroll to position [663, 0]
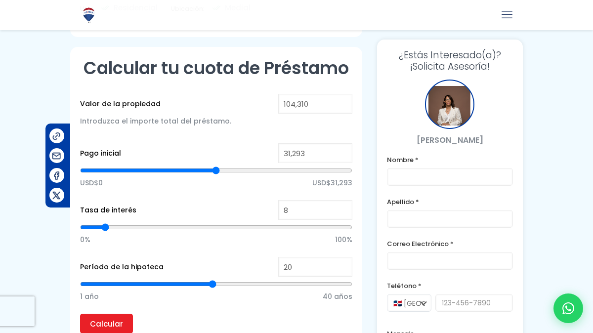
type input "19"
type input "18"
type input "17"
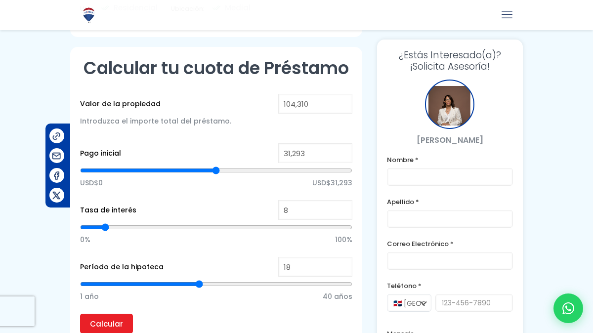
type input "17"
type input "16"
type input "15"
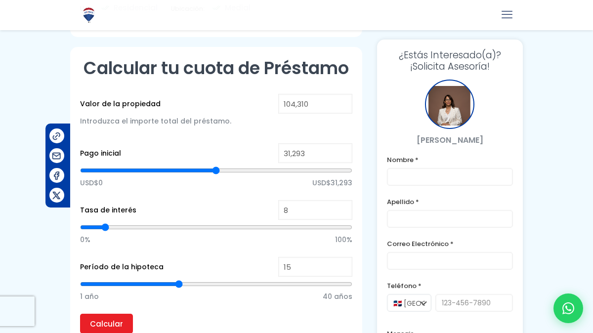
type input "14"
type input "13"
type input "12"
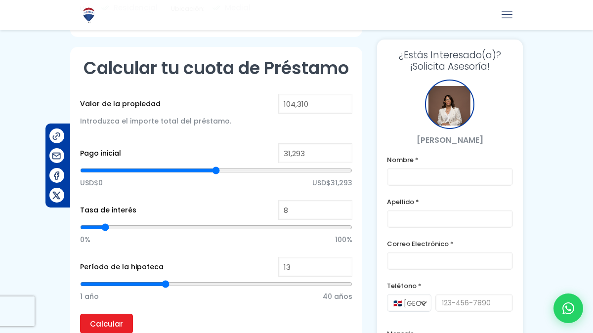
type input "12"
type input "11"
type input "10"
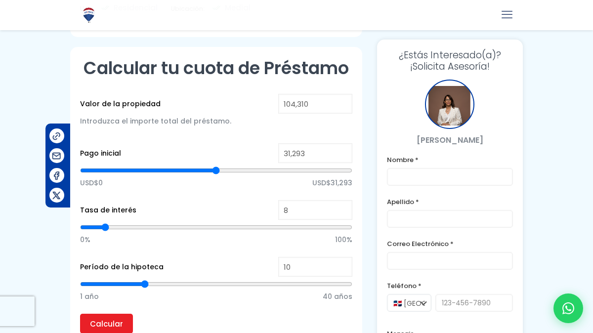
type input "9"
type input "8"
type input "7"
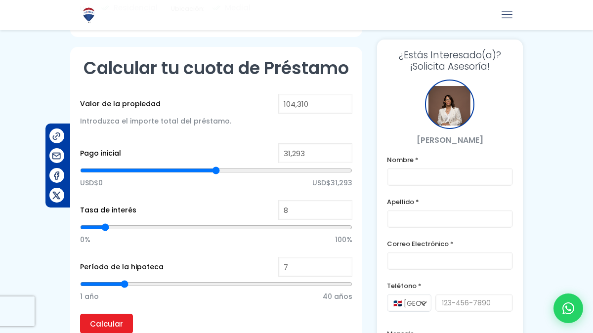
drag, startPoint x: 213, startPoint y: 256, endPoint x: 126, endPoint y: 258, distance: 86.6
type input "7"
click at [126, 279] on input "range" at bounding box center [216, 284] width 272 height 10
type input "6"
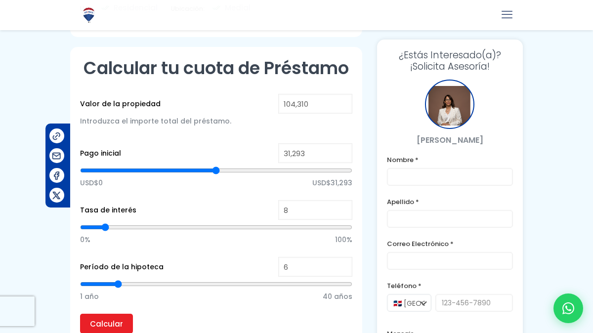
type input "5"
drag, startPoint x: 122, startPoint y: 254, endPoint x: 113, endPoint y: 256, distance: 9.6
type input "5"
click at [113, 279] on input "range" at bounding box center [216, 284] width 272 height 10
click at [120, 314] on input "Calcular" at bounding box center [106, 324] width 53 height 20
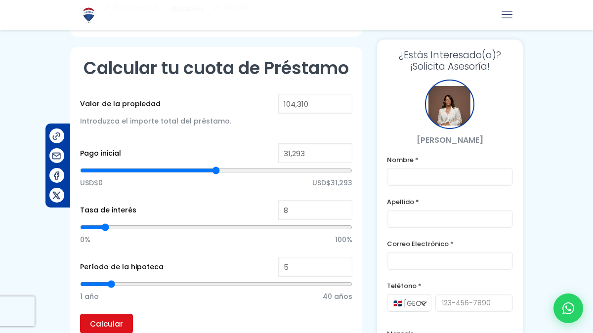
click at [120, 314] on input "Calcular" at bounding box center [106, 324] width 53 height 20
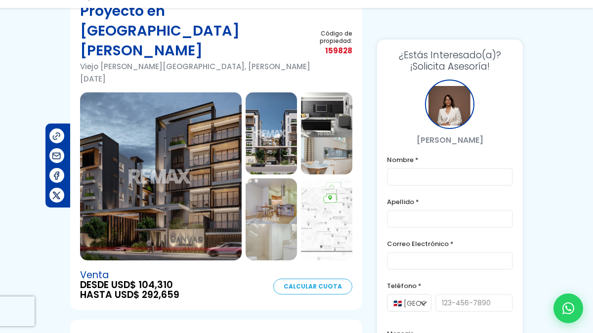
scroll to position [80, 0]
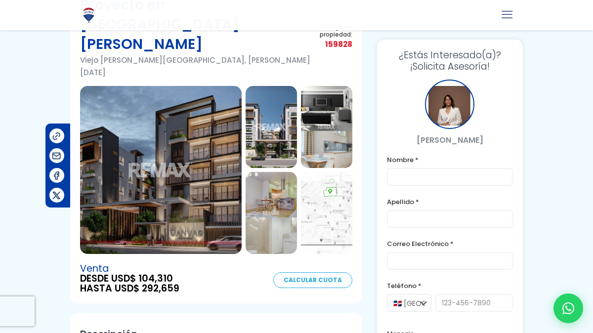
click at [169, 147] on img at bounding box center [161, 170] width 162 height 168
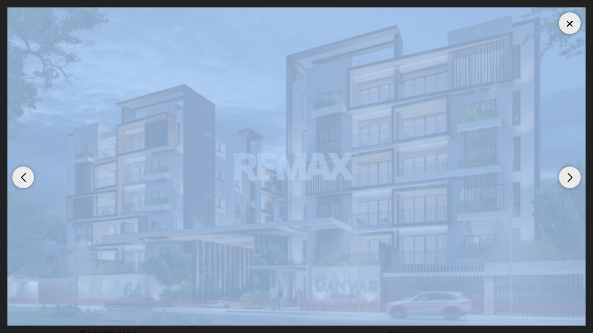
click at [577, 183] on div "Next slide" at bounding box center [570, 178] width 22 height 22
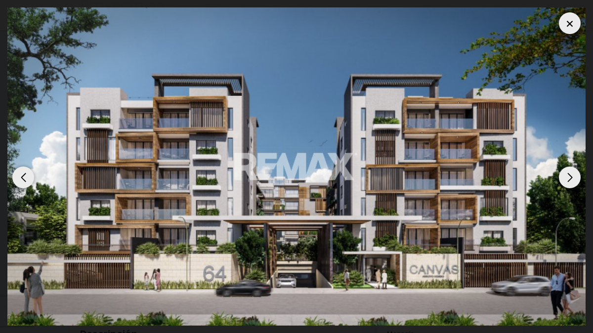
click at [576, 178] on div "Next slide" at bounding box center [570, 178] width 22 height 22
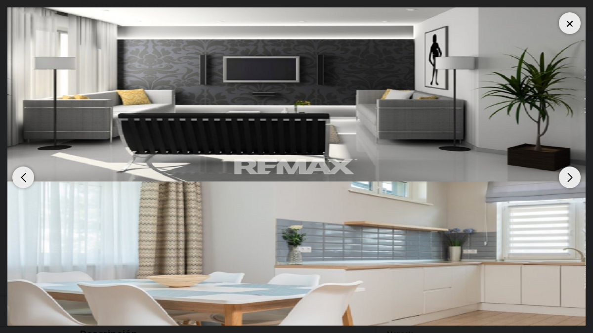
click at [576, 181] on div "Next slide" at bounding box center [570, 178] width 22 height 22
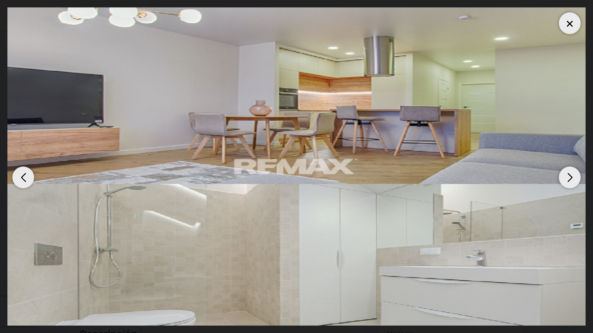
click at [576, 181] on div "Next slide" at bounding box center [570, 178] width 22 height 22
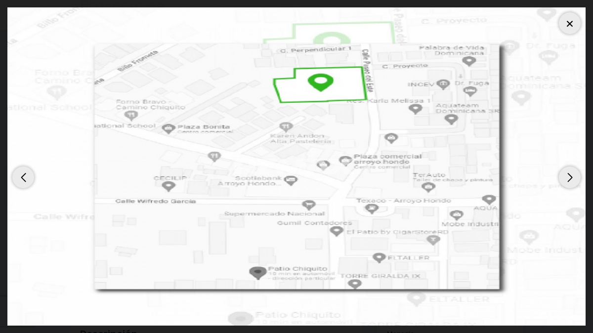
click at [577, 181] on div "Next slide" at bounding box center [570, 178] width 22 height 22
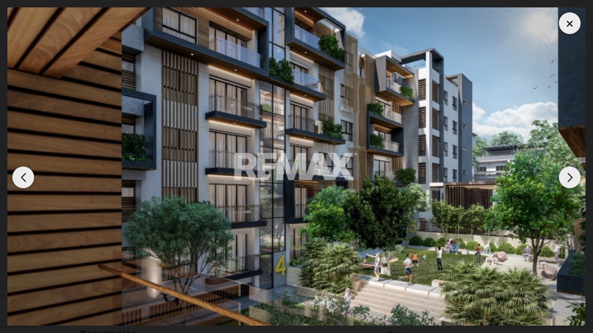
click at [577, 181] on div "Next slide" at bounding box center [570, 178] width 22 height 22
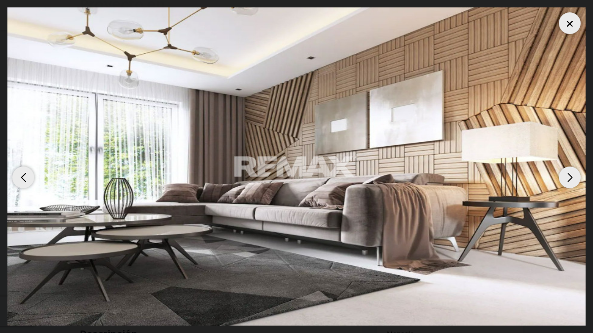
click at [578, 181] on div "Next slide" at bounding box center [570, 178] width 22 height 22
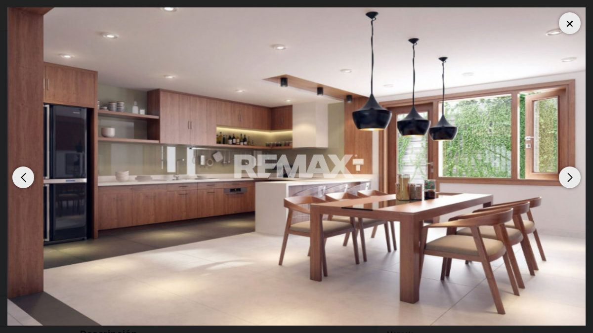
click at [578, 181] on div "Next slide" at bounding box center [570, 178] width 22 height 22
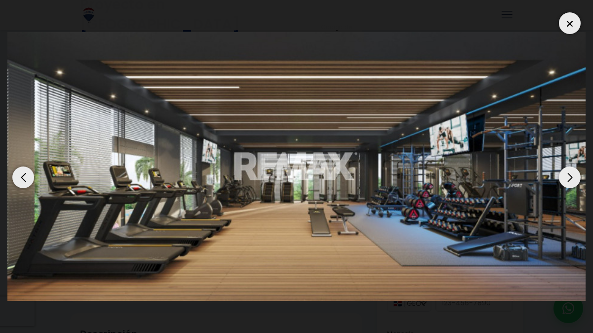
click at [577, 182] on div "Next slide" at bounding box center [570, 178] width 22 height 22
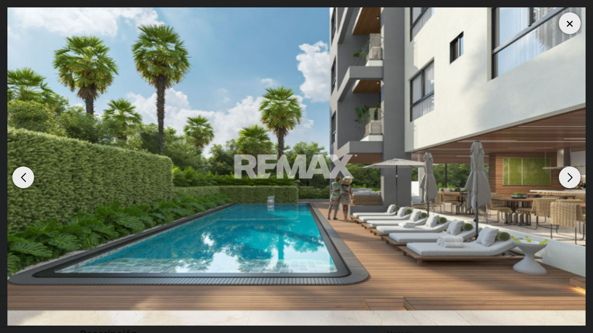
click at [578, 183] on div "Next slide" at bounding box center [570, 178] width 22 height 22
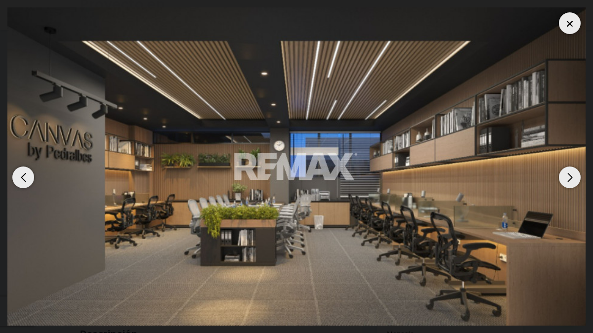
click at [579, 184] on img "11 / 14" at bounding box center [296, 166] width 579 height 318
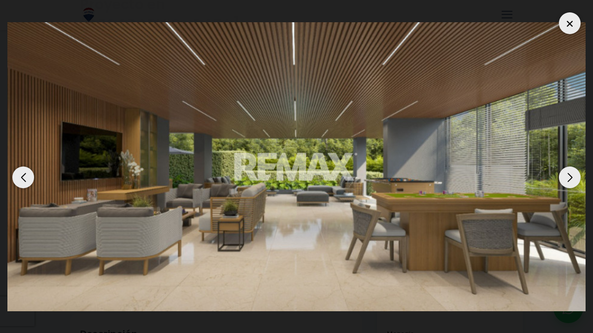
click at [584, 188] on img "14 / 14" at bounding box center [296, 166] width 579 height 289
click at [571, 186] on div "Next slide" at bounding box center [570, 178] width 22 height 22
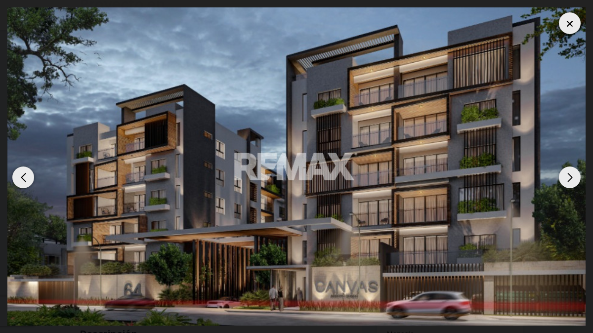
click at [572, 187] on div "Next slide" at bounding box center [570, 178] width 22 height 22
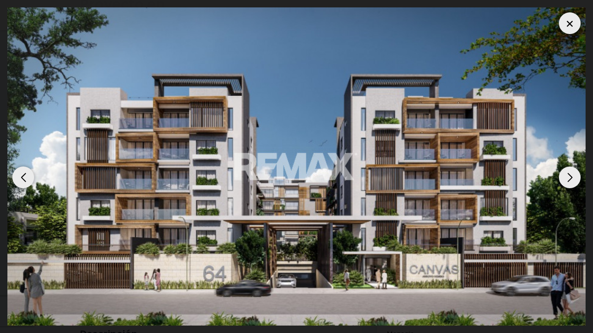
click at [573, 187] on div "Next slide" at bounding box center [570, 178] width 22 height 22
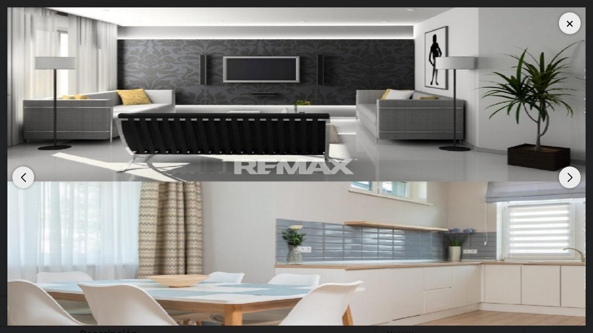
click at [575, 17] on div at bounding box center [570, 23] width 22 height 22
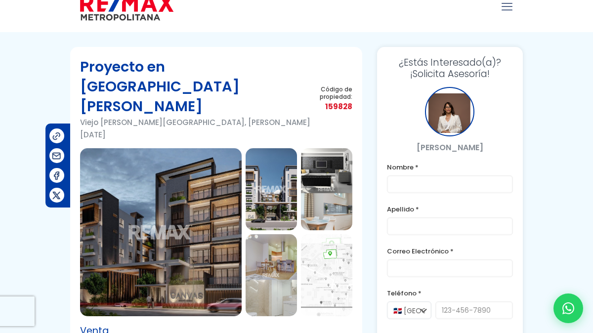
scroll to position [0, 0]
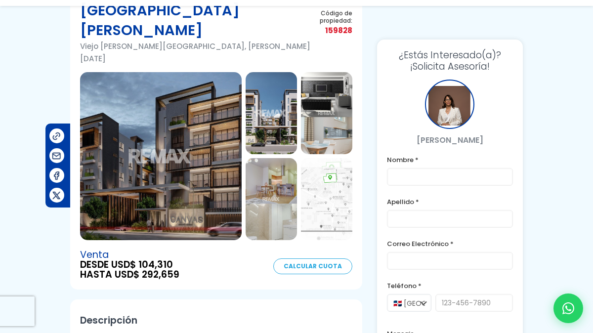
scroll to position [97, 0]
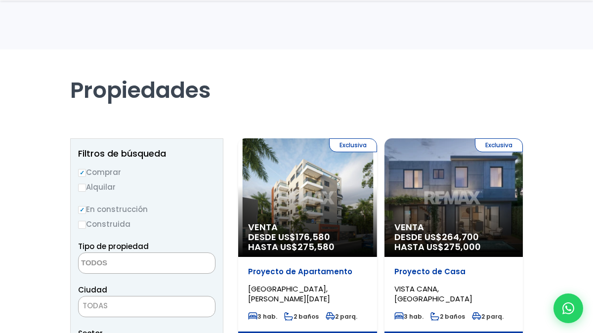
select select
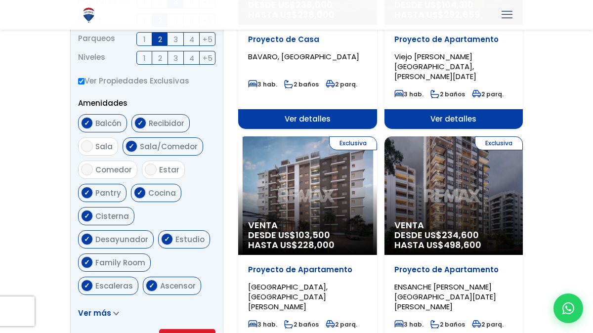
scroll to position [466, 0]
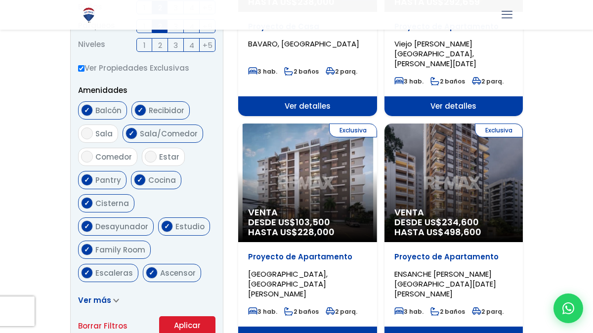
click at [340, 179] on div "Exclusiva Venta DESDE US$ 103,500 HASTA US$ 228,000" at bounding box center [307, 183] width 139 height 119
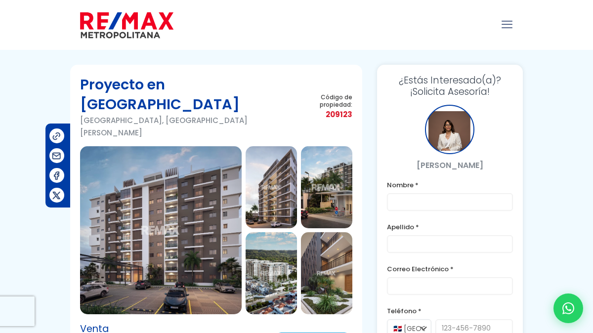
click at [200, 226] on img at bounding box center [161, 230] width 162 height 168
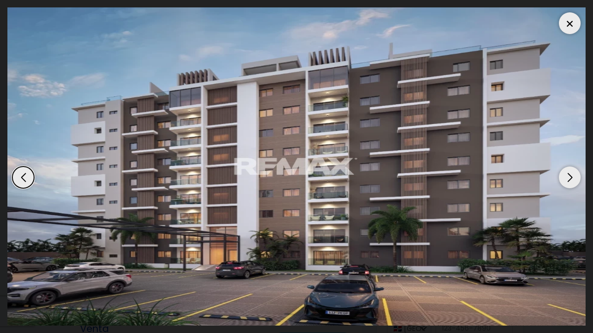
click at [579, 181] on div "Next slide" at bounding box center [570, 178] width 22 height 22
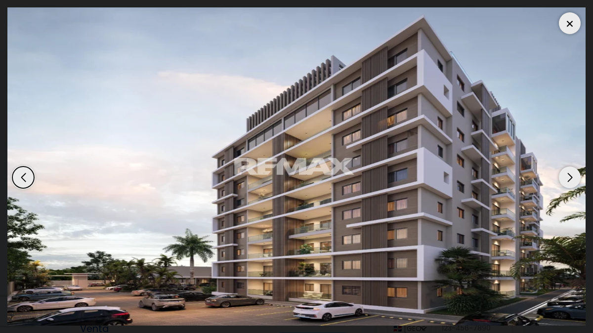
click at [579, 181] on div "Next slide" at bounding box center [570, 178] width 22 height 22
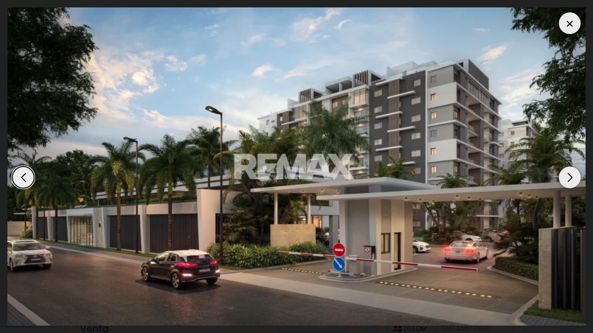
click at [579, 181] on div "Next slide" at bounding box center [570, 178] width 22 height 22
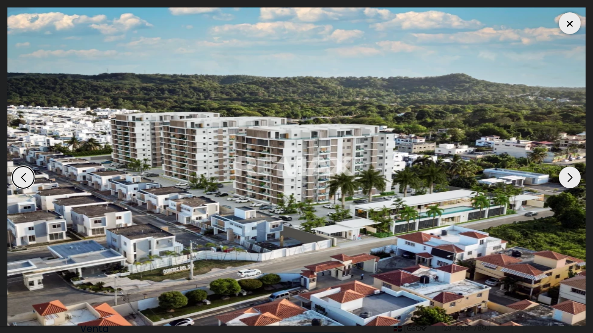
click at [573, 179] on div "Next slide" at bounding box center [570, 178] width 22 height 22
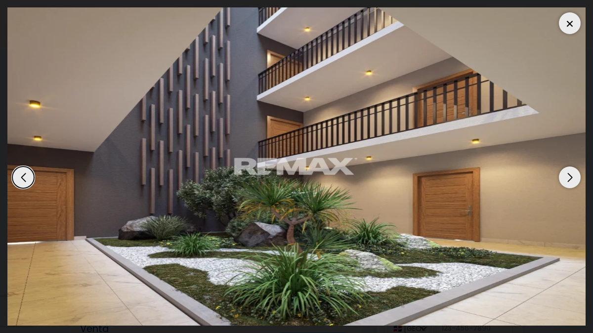
click at [573, 179] on div "Next slide" at bounding box center [570, 178] width 22 height 22
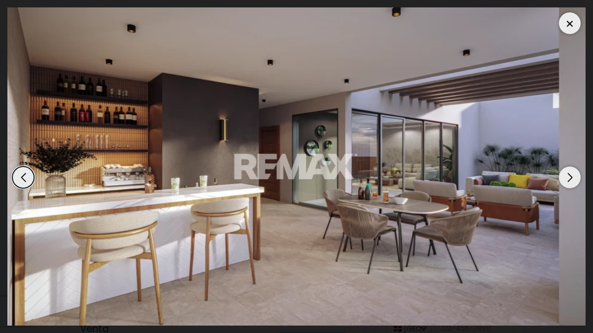
click at [573, 180] on div "Next slide" at bounding box center [570, 178] width 22 height 22
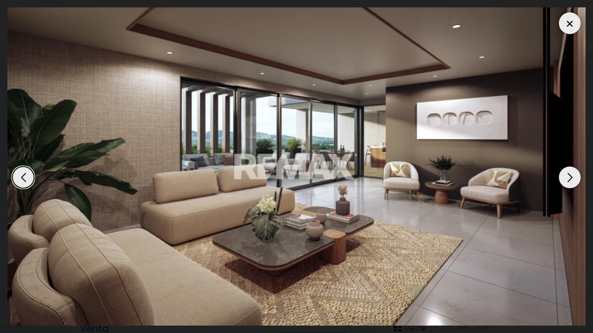
click at [574, 180] on div "Next slide" at bounding box center [570, 178] width 22 height 22
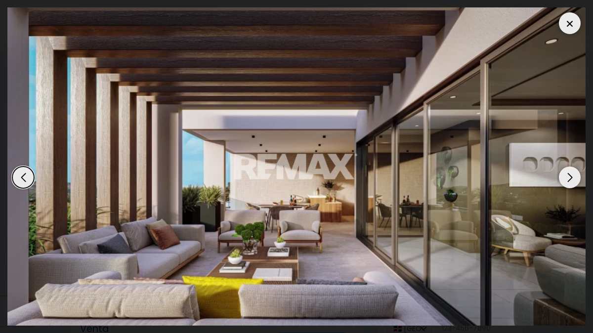
click at [574, 180] on div "Next slide" at bounding box center [570, 178] width 22 height 22
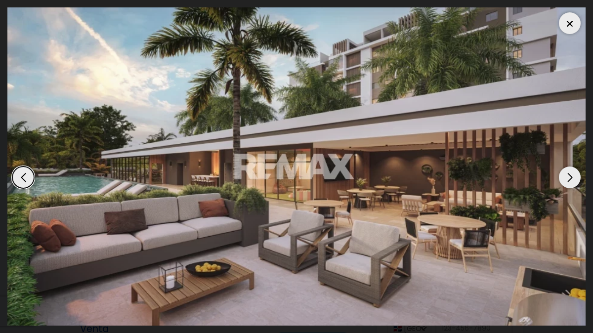
click at [575, 180] on div "Next slide" at bounding box center [570, 178] width 22 height 22
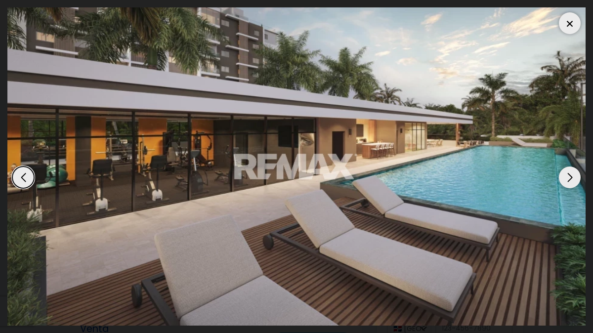
click at [571, 183] on div "Next slide" at bounding box center [570, 178] width 22 height 22
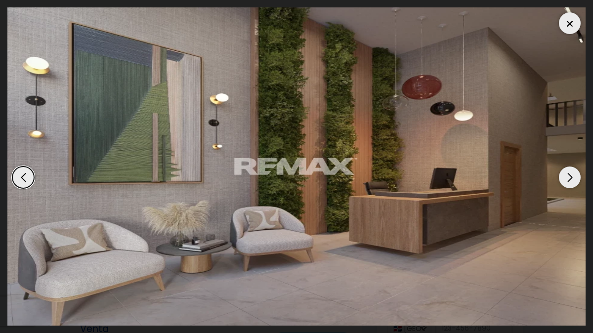
click at [572, 184] on div "Next slide" at bounding box center [570, 178] width 22 height 22
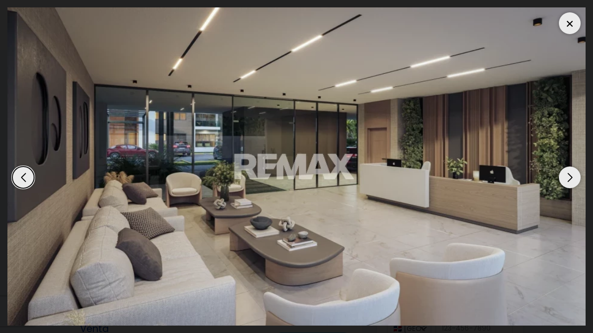
click at [573, 186] on div "Next slide" at bounding box center [570, 178] width 22 height 22
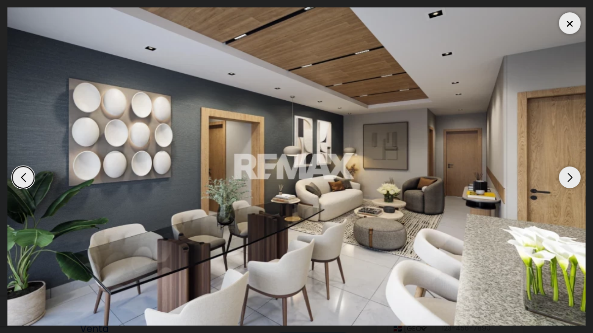
click at [573, 186] on div "Next slide" at bounding box center [570, 178] width 22 height 22
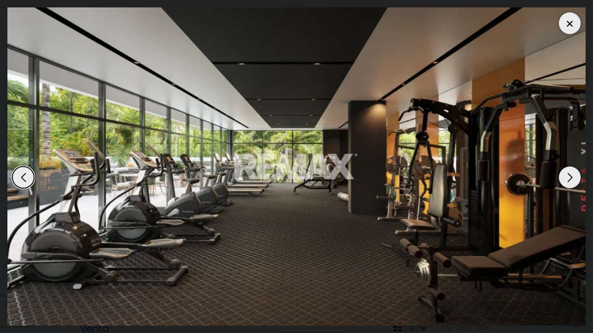
click at [573, 186] on div "Next slide" at bounding box center [570, 178] width 22 height 22
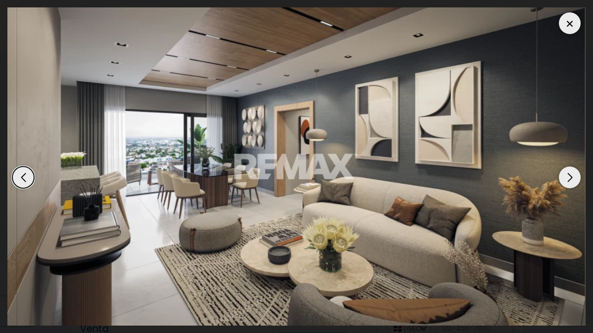
click at [573, 186] on div "Next slide" at bounding box center [570, 178] width 22 height 22
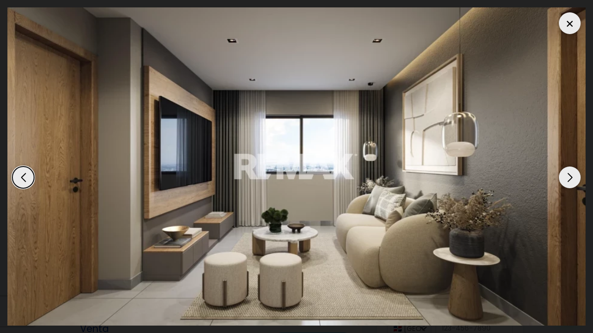
click at [573, 186] on div "Next slide" at bounding box center [570, 178] width 22 height 22
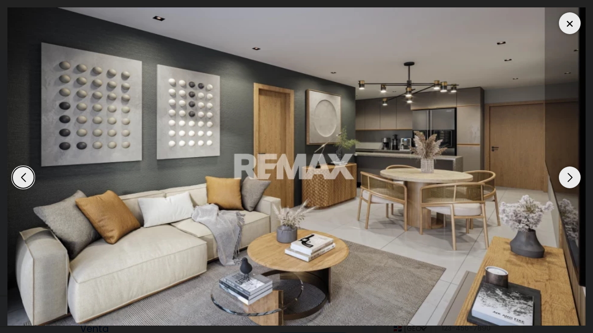
click at [573, 186] on div "Next slide" at bounding box center [570, 178] width 22 height 22
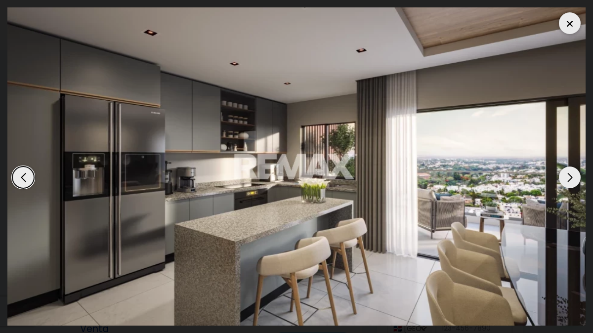
click at [578, 185] on img "18 / 18" at bounding box center [296, 166] width 579 height 318
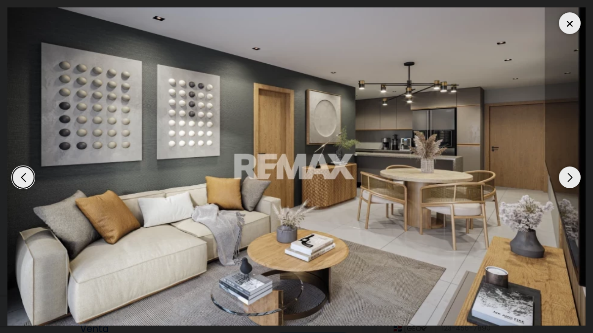
click at [570, 183] on div "Next slide" at bounding box center [570, 178] width 22 height 22
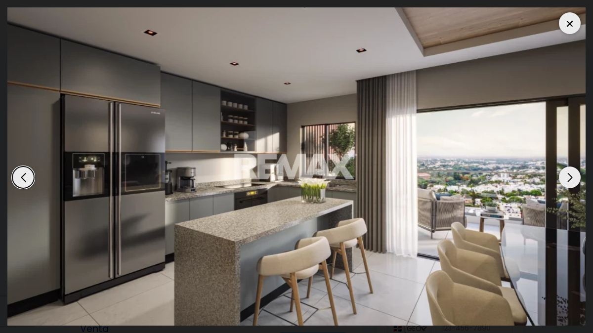
click at [572, 185] on div "Next slide" at bounding box center [570, 178] width 22 height 22
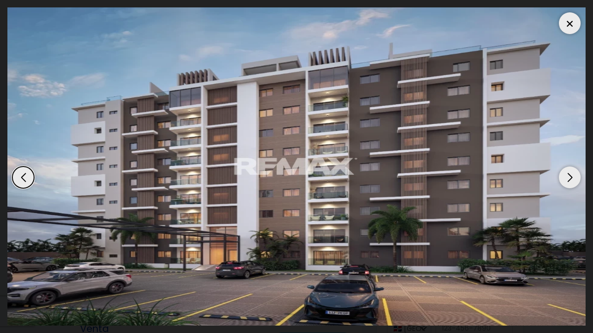
click at [573, 186] on div "Next slide" at bounding box center [570, 178] width 22 height 22
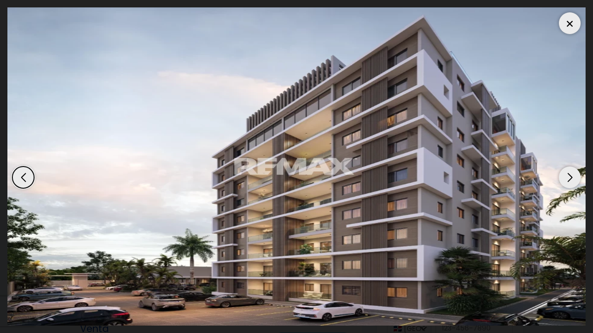
click at [571, 189] on img "2 / 18" at bounding box center [296, 166] width 579 height 318
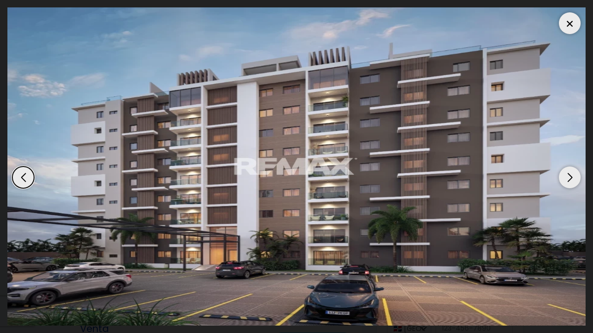
click at [573, 185] on div "Next slide" at bounding box center [570, 178] width 22 height 22
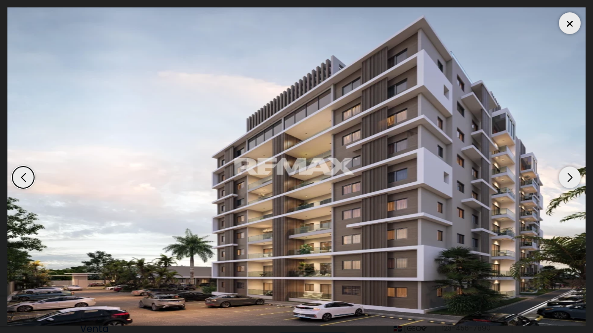
click at [573, 185] on div "Next slide" at bounding box center [570, 178] width 22 height 22
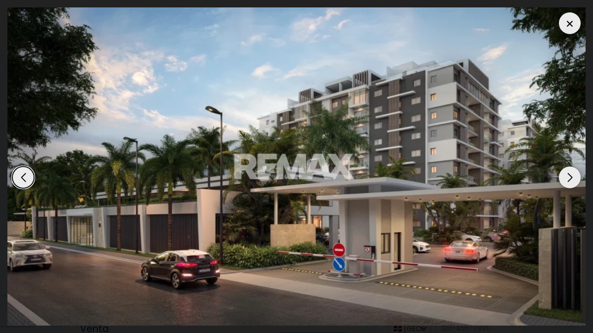
click at [568, 177] on div "Next slide" at bounding box center [570, 178] width 22 height 22
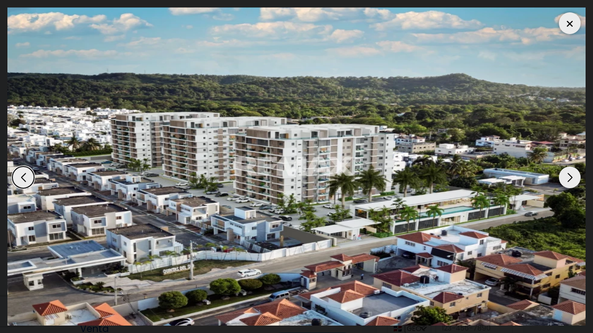
click at [568, 177] on div "Next slide" at bounding box center [570, 178] width 22 height 22
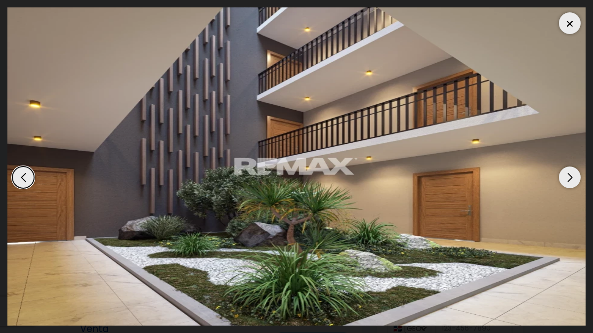
click at [570, 178] on div "Next slide" at bounding box center [570, 178] width 22 height 22
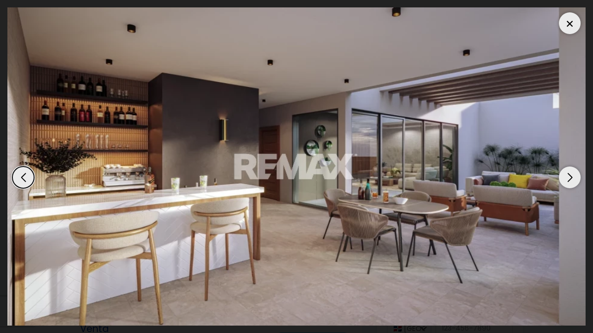
click at [570, 178] on div "Next slide" at bounding box center [570, 178] width 22 height 22
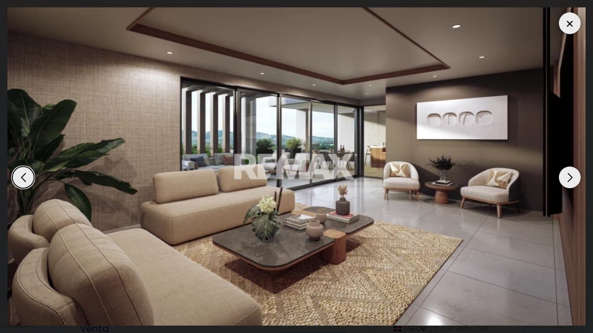
click at [571, 178] on div "Next slide" at bounding box center [570, 178] width 22 height 22
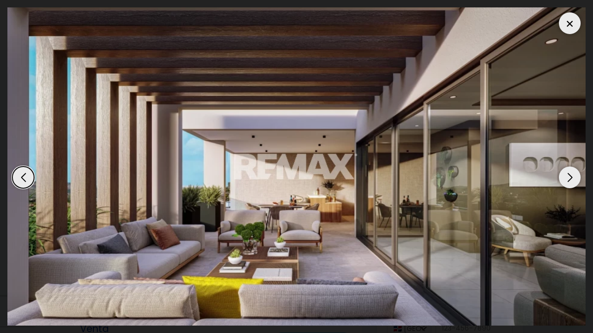
click at [573, 179] on div "Next slide" at bounding box center [570, 178] width 22 height 22
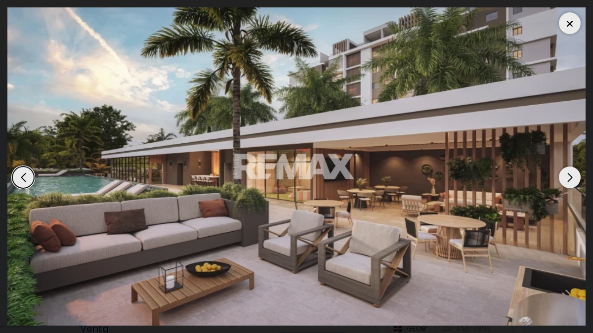
click at [576, 181] on div "Next slide" at bounding box center [570, 178] width 22 height 22
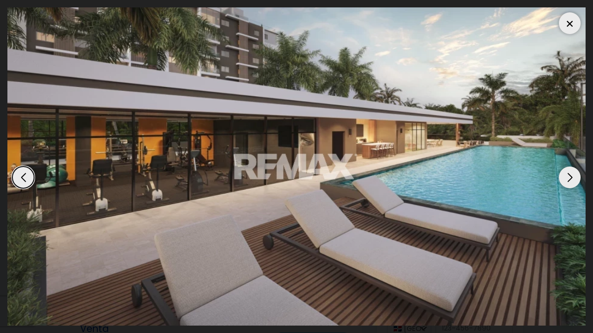
click at [578, 182] on div "Next slide" at bounding box center [570, 178] width 22 height 22
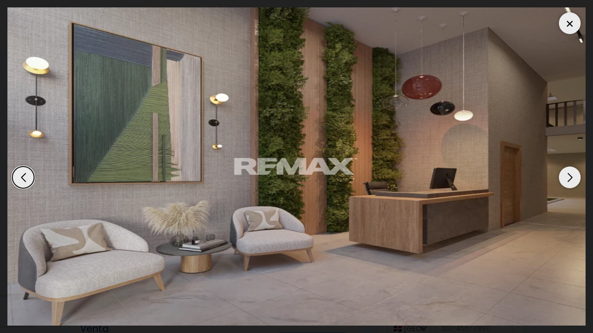
click at [578, 182] on div "Next slide" at bounding box center [570, 178] width 22 height 22
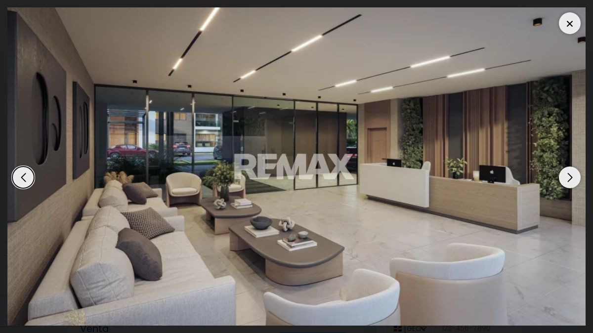
click at [566, 31] on div at bounding box center [570, 23] width 22 height 22
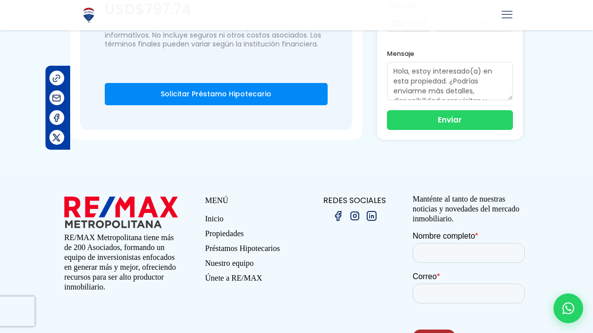
scroll to position [1105, 0]
